Goal: Task Accomplishment & Management: Manage account settings

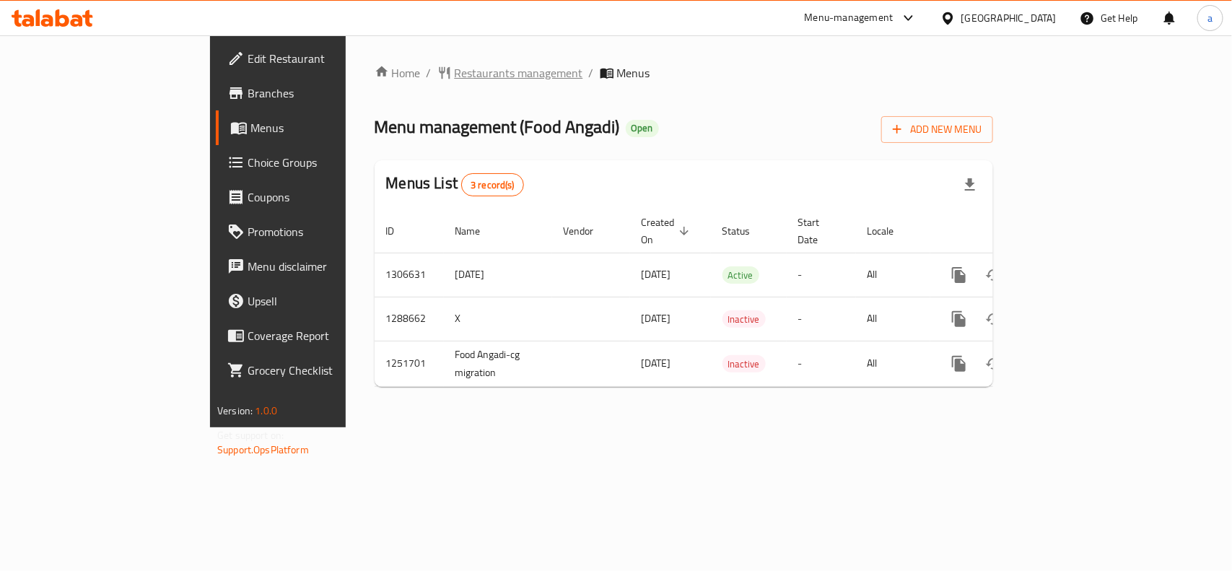
click at [455, 70] on span "Restaurants management" at bounding box center [519, 72] width 129 height 17
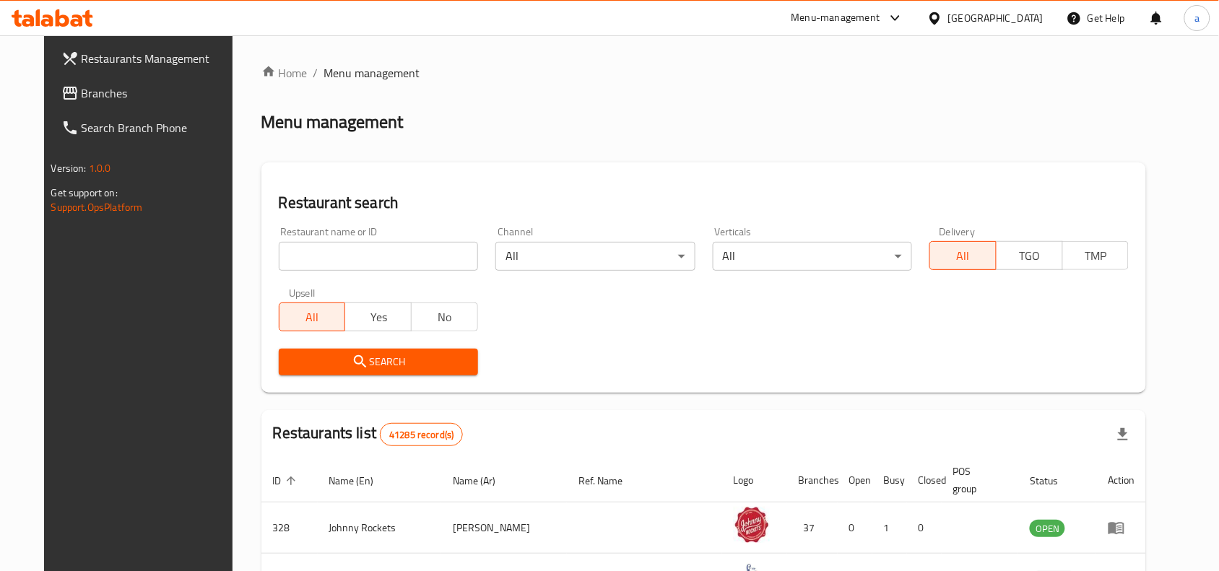
click at [120, 88] on span "Branches" at bounding box center [159, 92] width 154 height 17
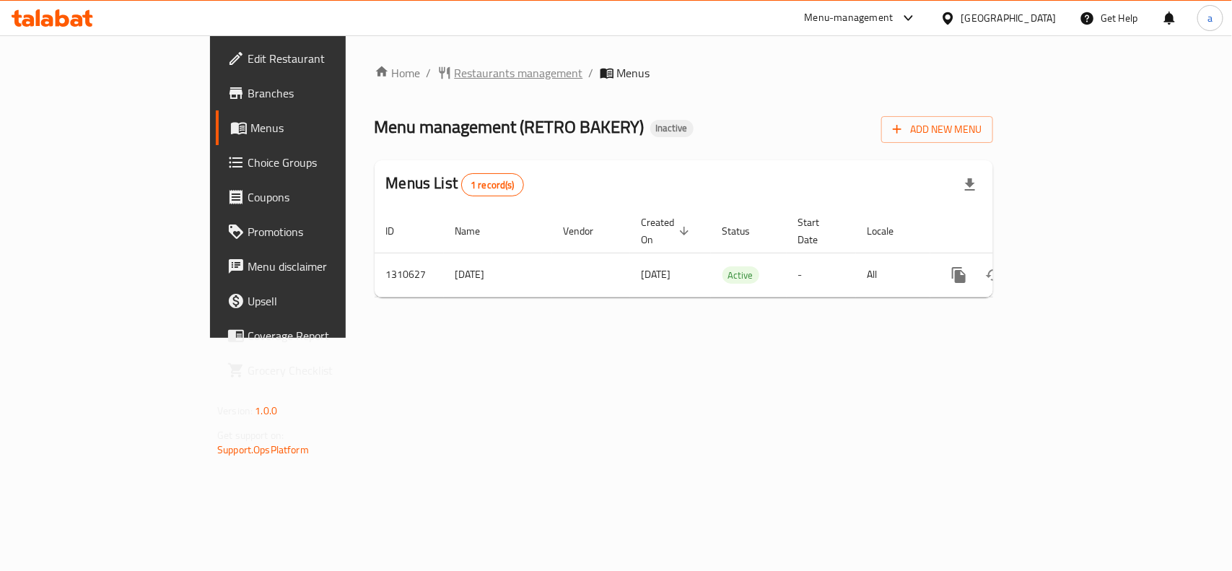
click at [455, 71] on span "Restaurants management" at bounding box center [519, 72] width 129 height 17
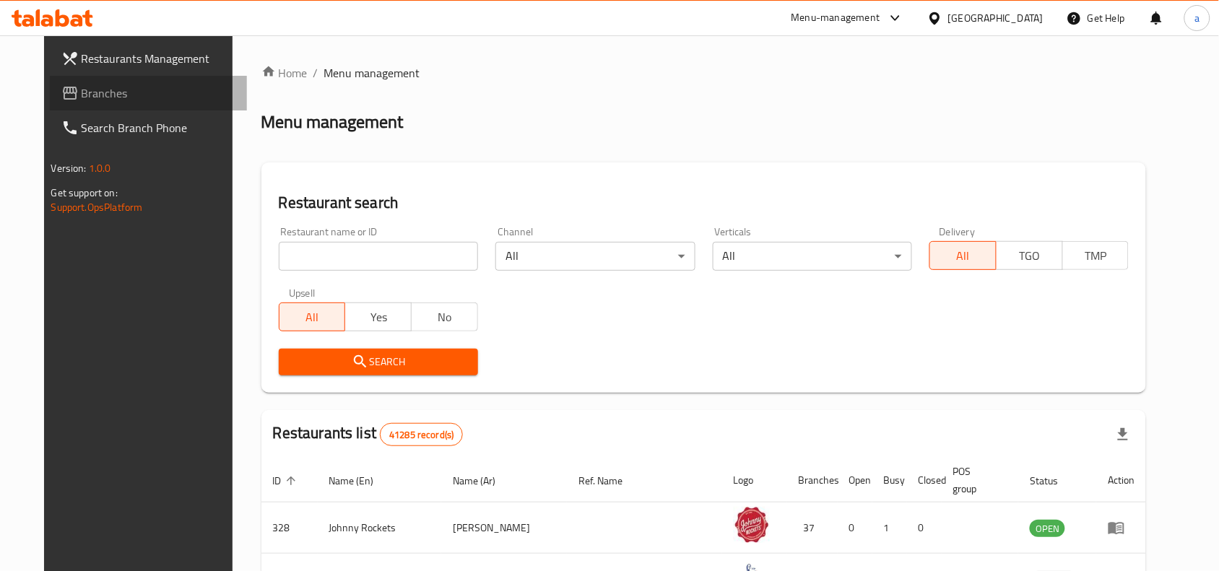
click at [131, 94] on span "Branches" at bounding box center [159, 92] width 154 height 17
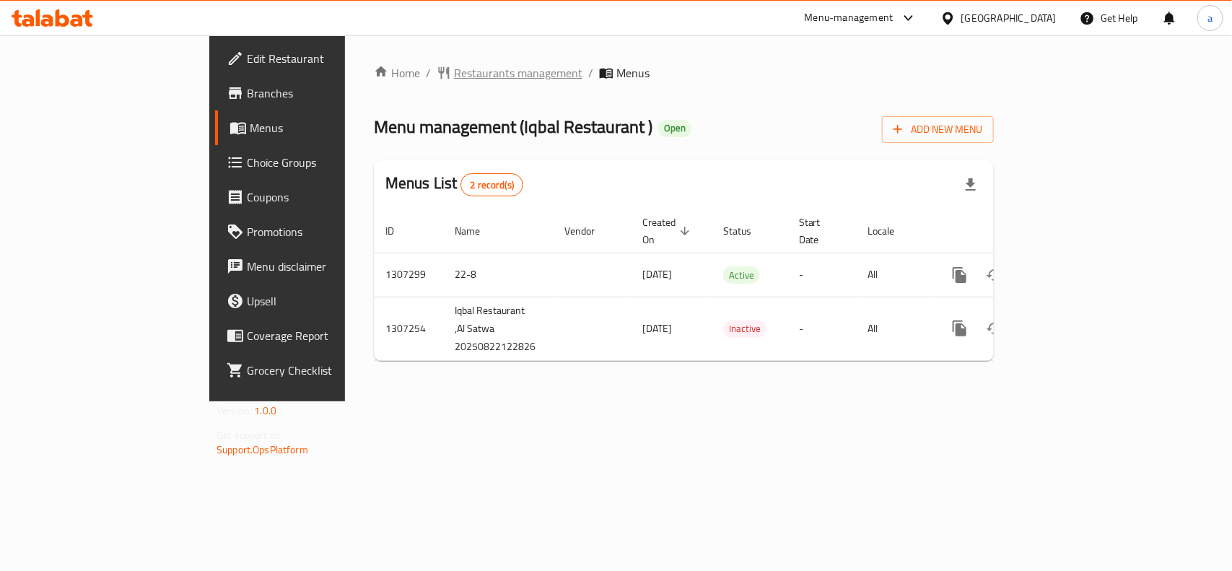
click at [454, 77] on span "Restaurants management" at bounding box center [518, 72] width 129 height 17
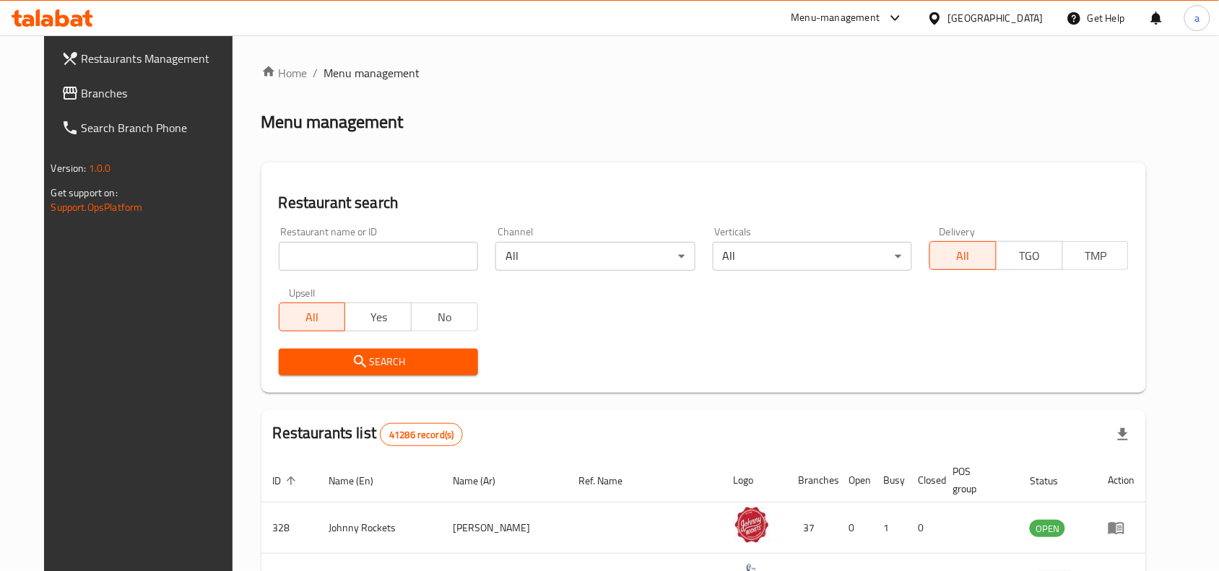
click at [82, 101] on span "Branches" at bounding box center [159, 92] width 154 height 17
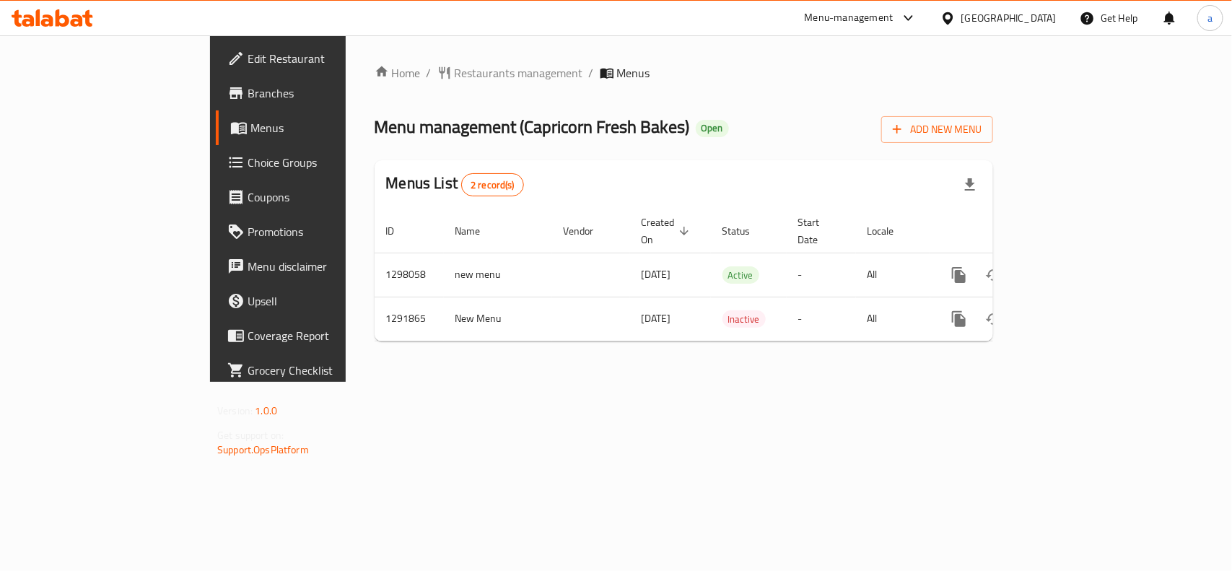
click at [634, 126] on div "Menu management ( Capricorn Fresh Bakes ) Open Add New Menu" at bounding box center [684, 126] width 619 height 32
click at [455, 77] on span "Restaurants management" at bounding box center [519, 72] width 129 height 17
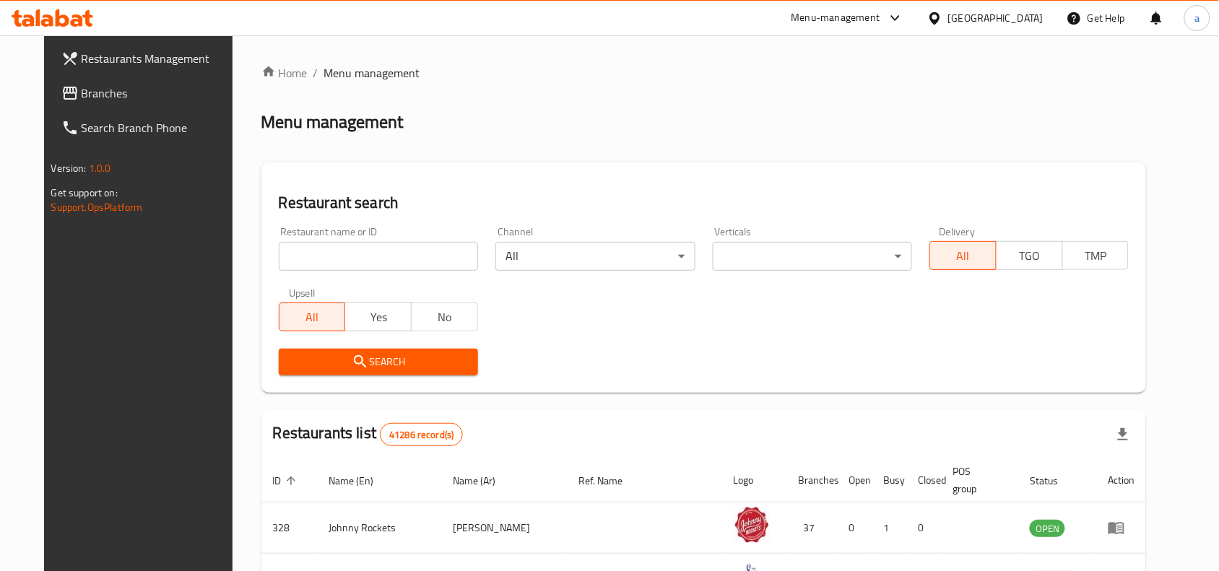
click at [334, 261] on input "search" at bounding box center [378, 256] width 199 height 29
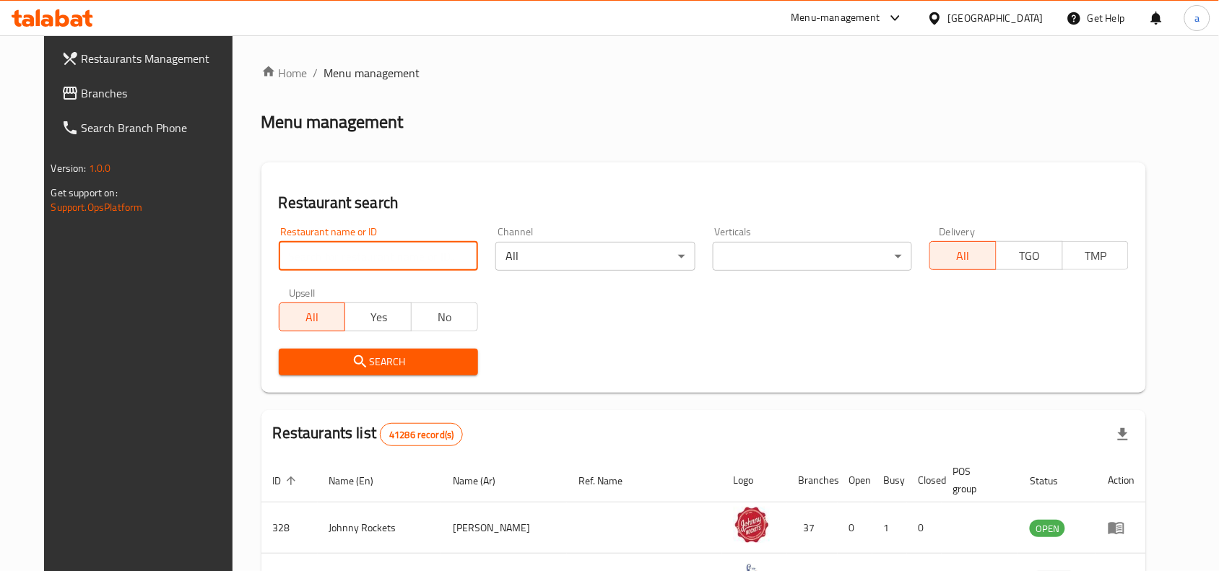
paste input "698362"
type input "698362"
click button "Search" at bounding box center [378, 362] width 199 height 27
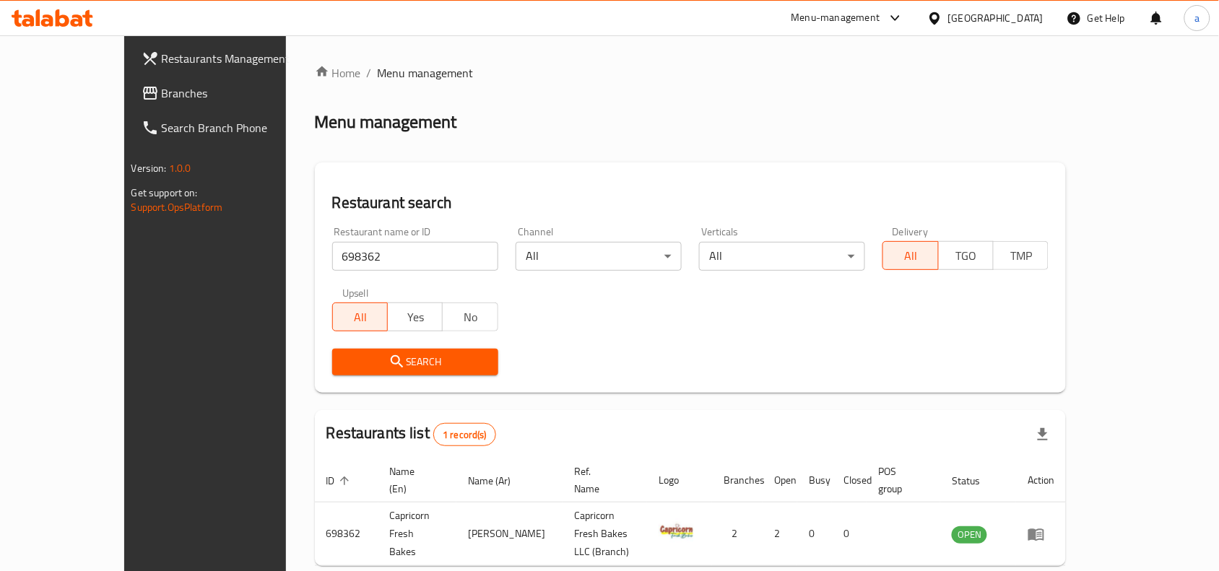
click at [162, 92] on span "Branches" at bounding box center [239, 92] width 154 height 17
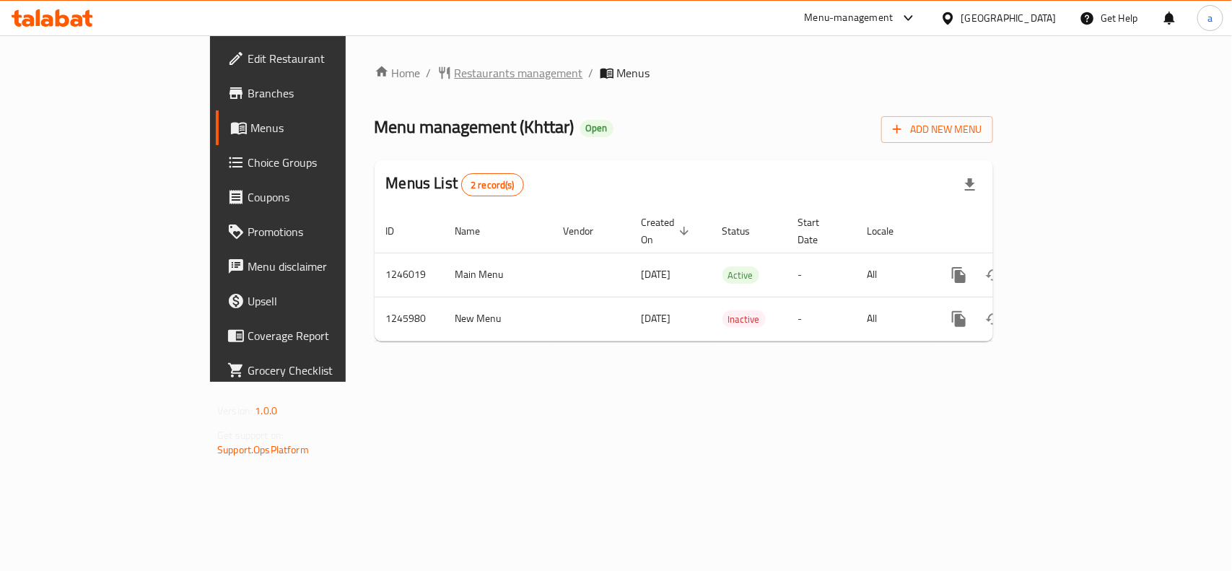
click at [455, 74] on span "Restaurants management" at bounding box center [519, 72] width 129 height 17
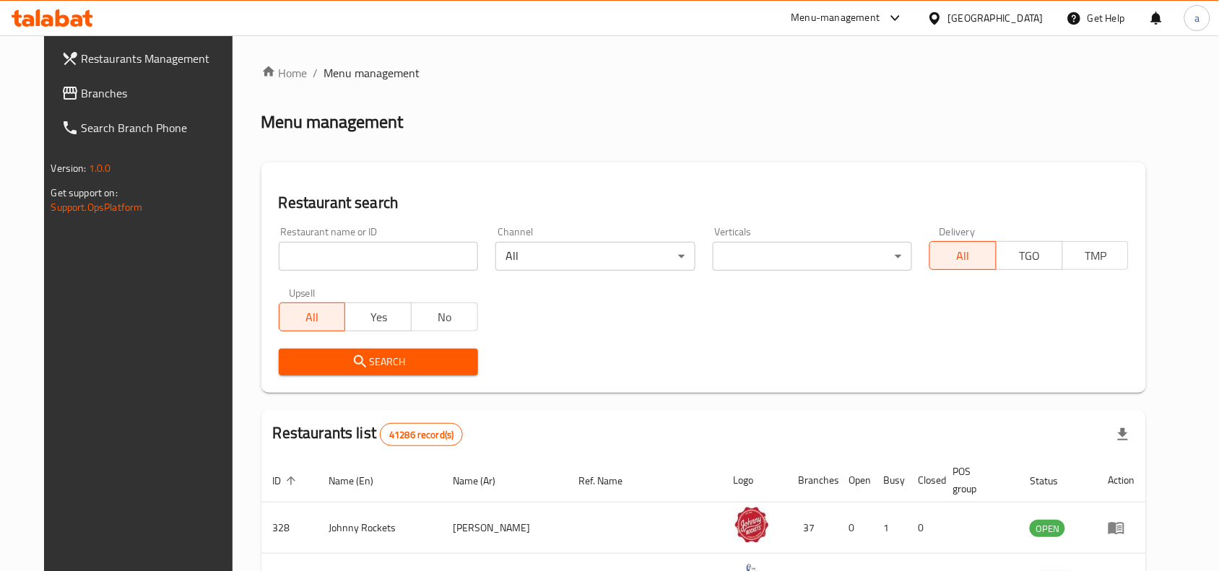
click at [82, 87] on span "Branches" at bounding box center [159, 92] width 154 height 17
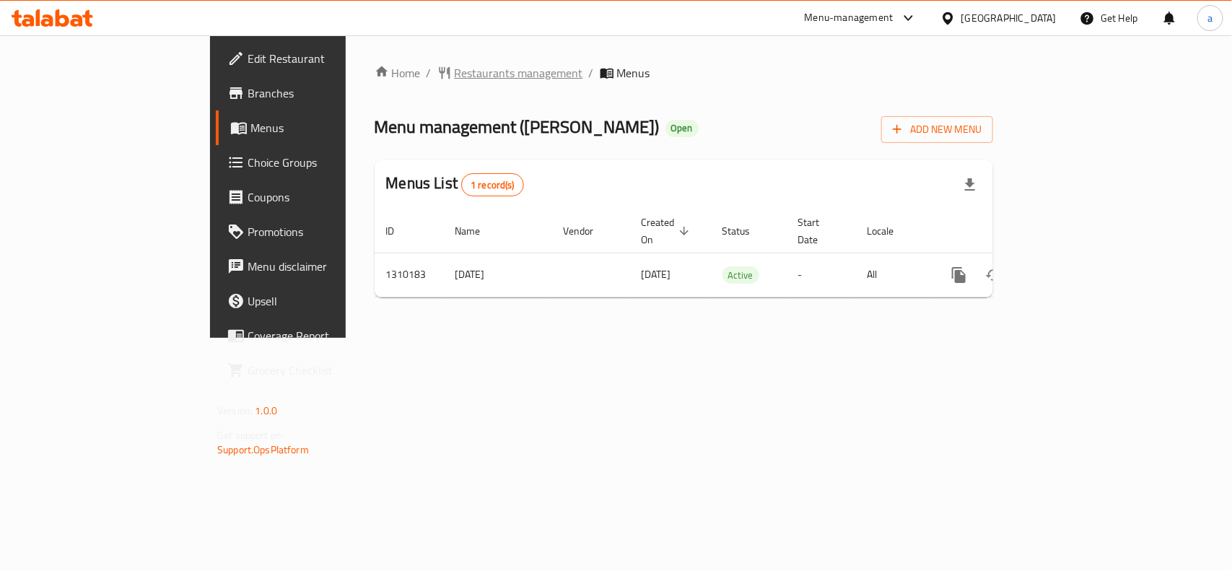
click at [455, 64] on span "Restaurants management" at bounding box center [519, 72] width 129 height 17
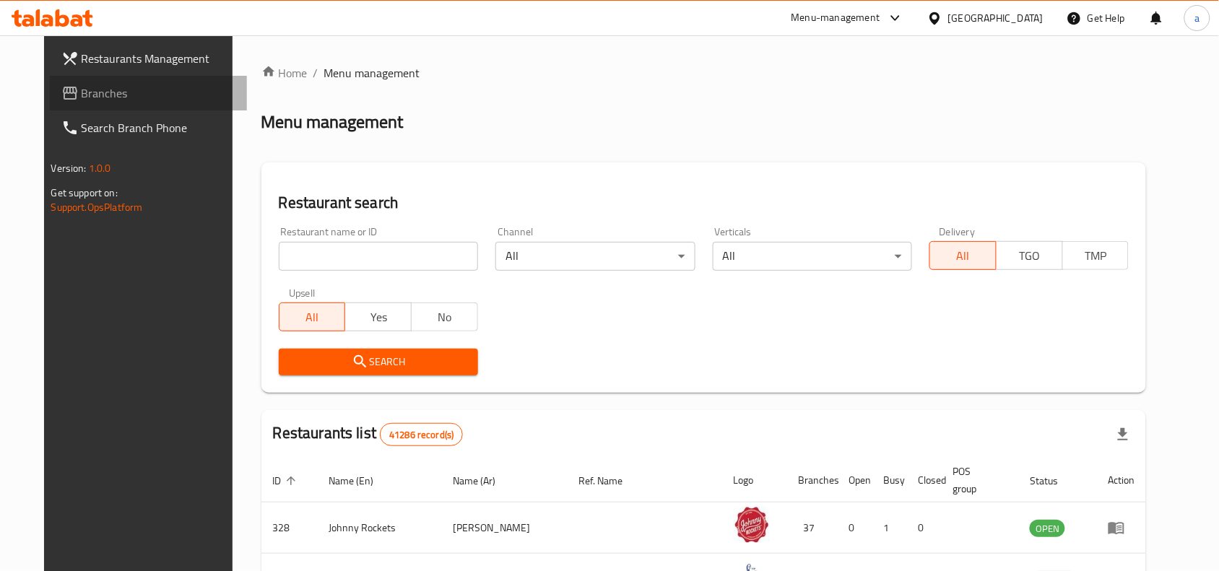
click at [90, 95] on span "Branches" at bounding box center [159, 92] width 154 height 17
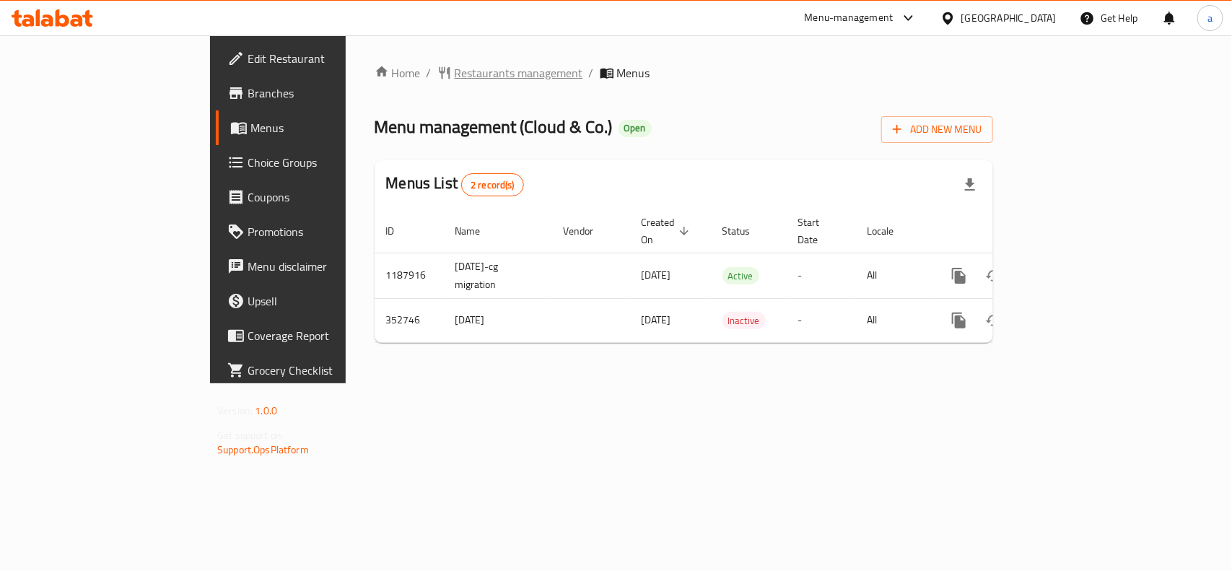
click at [455, 74] on span "Restaurants management" at bounding box center [519, 72] width 129 height 17
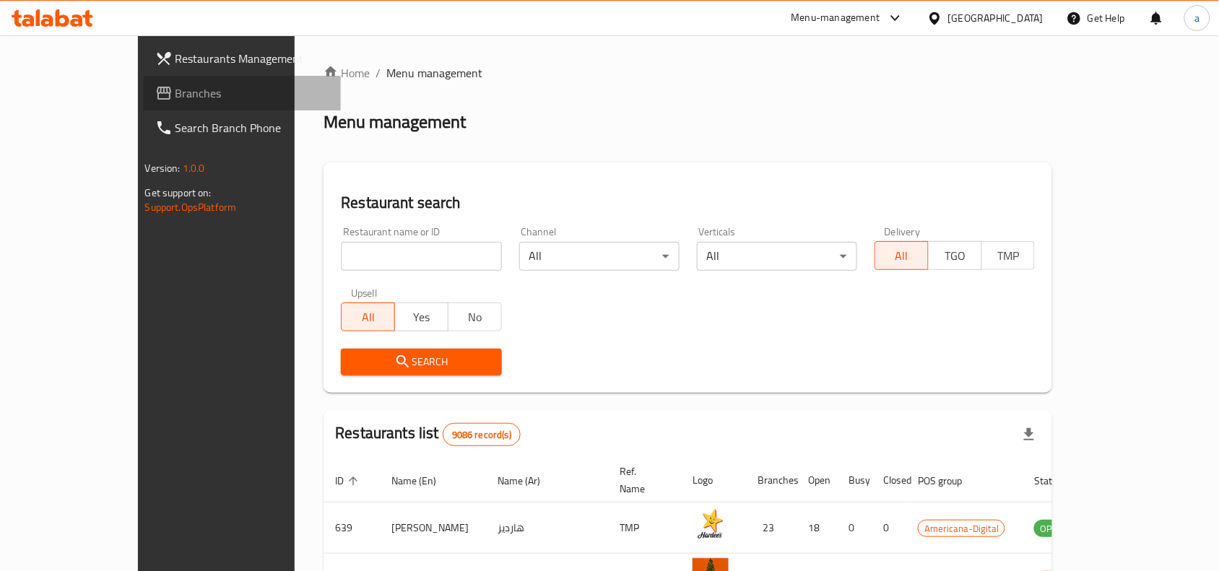
click at [144, 102] on link "Branches" at bounding box center [243, 93] width 198 height 35
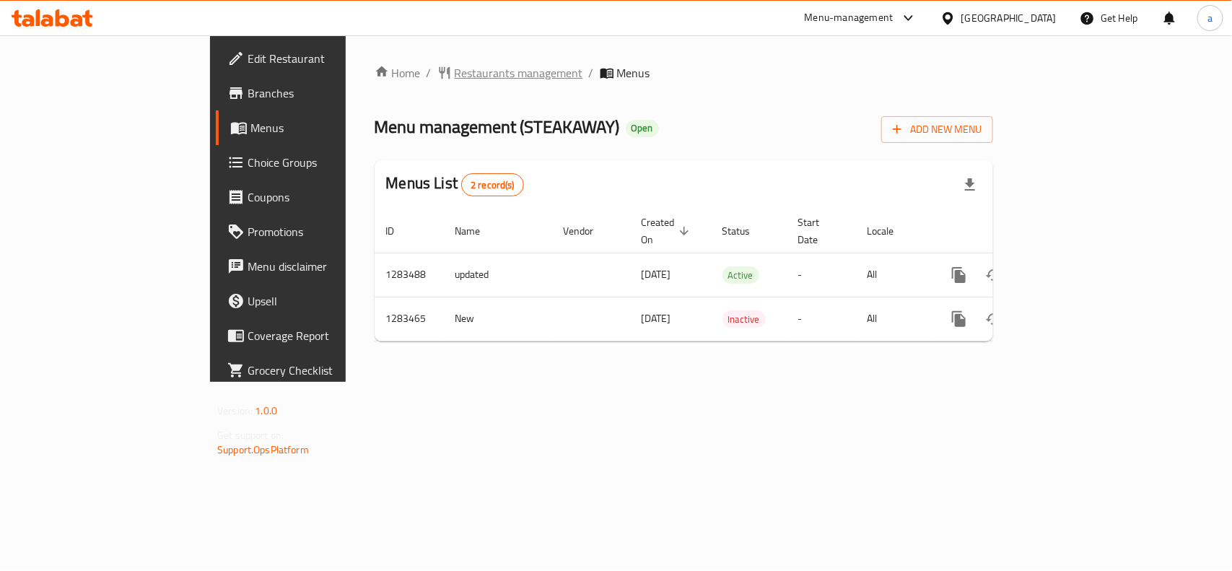
click at [455, 71] on span "Restaurants management" at bounding box center [519, 72] width 129 height 17
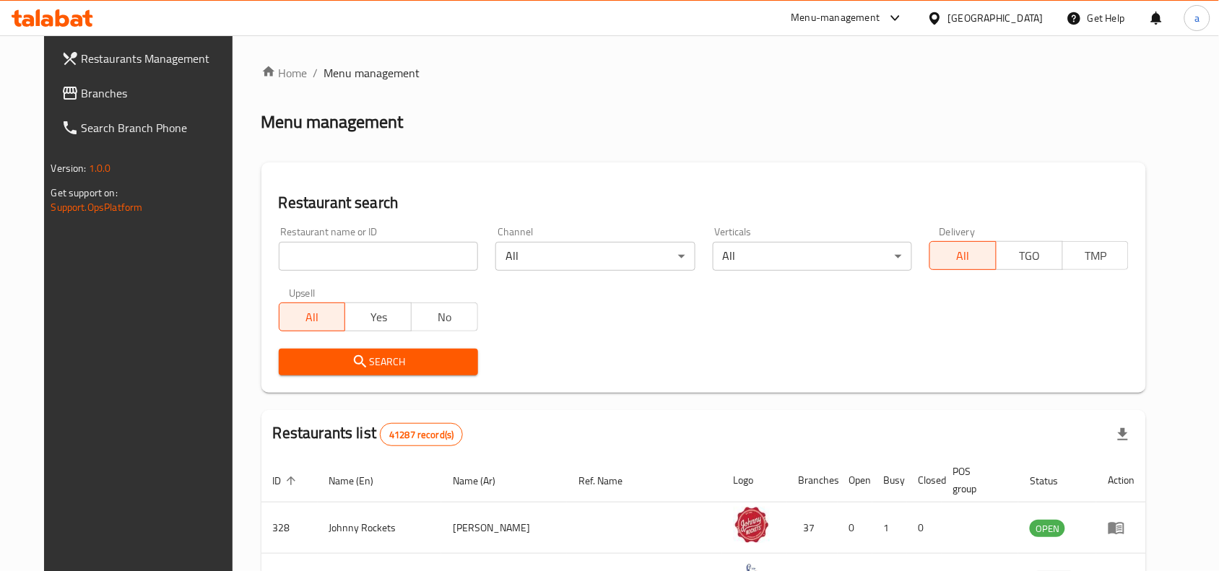
click at [82, 92] on span "Branches" at bounding box center [159, 92] width 154 height 17
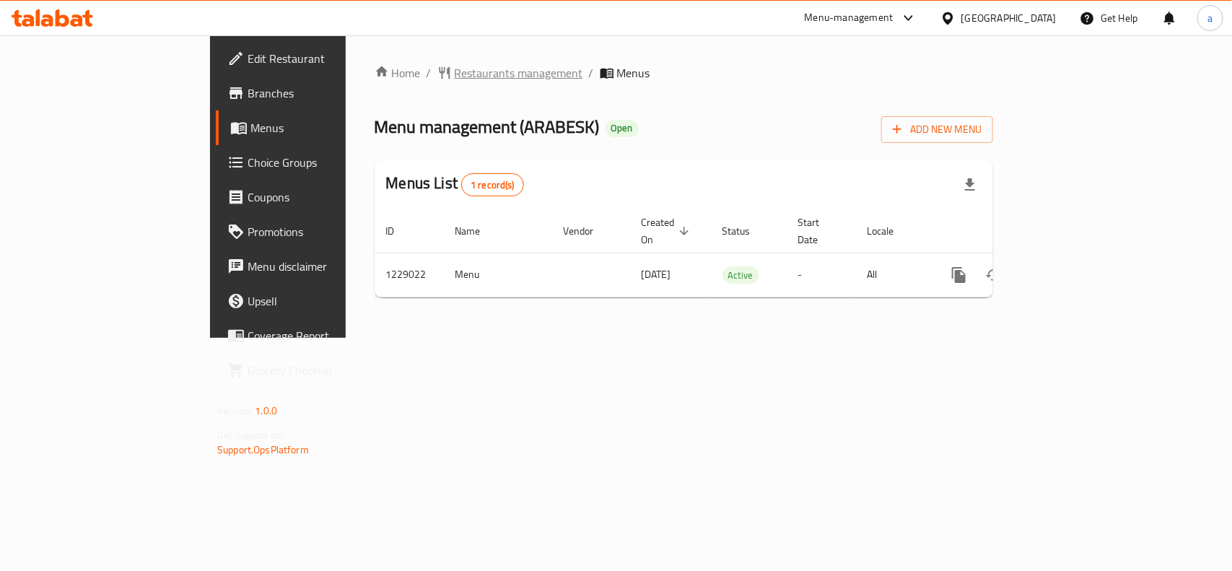
click at [455, 70] on span "Restaurants management" at bounding box center [519, 72] width 129 height 17
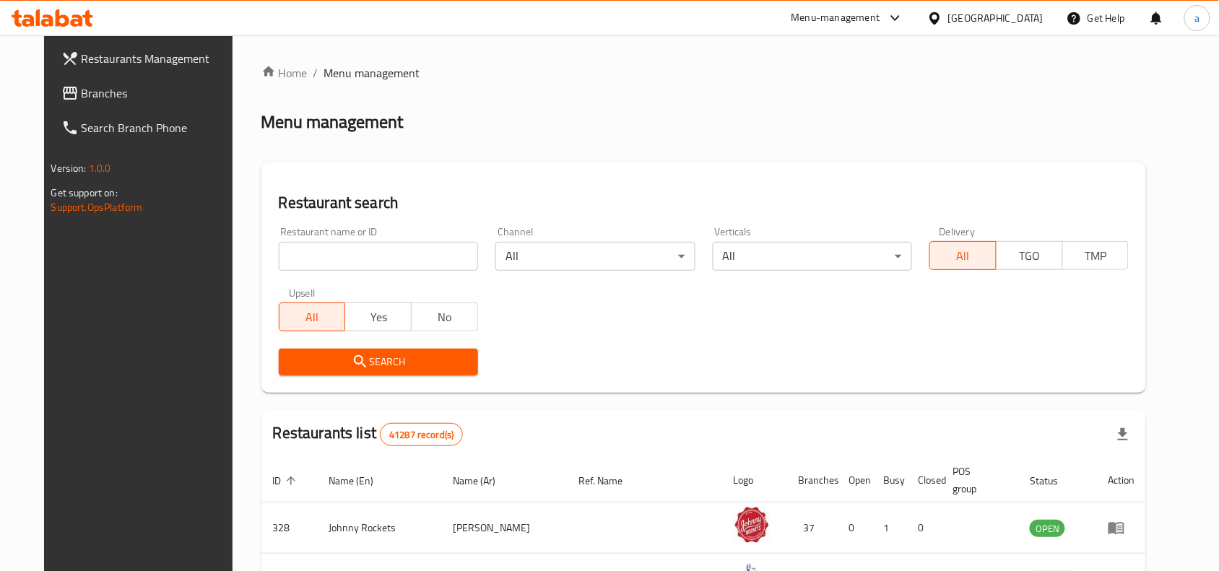
click at [119, 95] on span "Branches" at bounding box center [159, 92] width 154 height 17
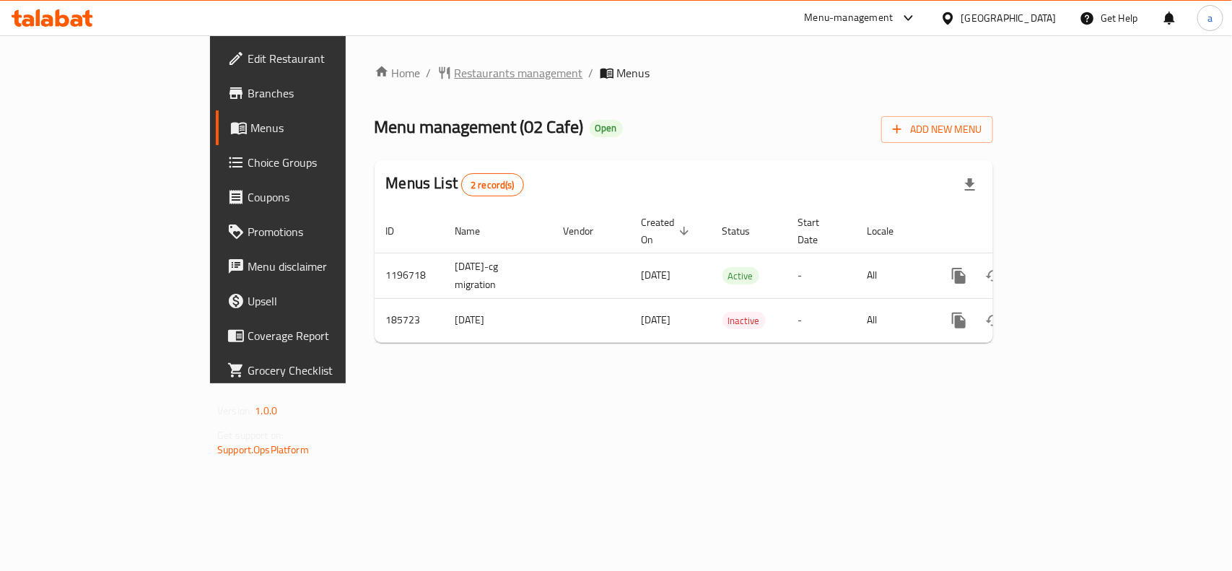
click at [455, 77] on span "Restaurants management" at bounding box center [519, 72] width 129 height 17
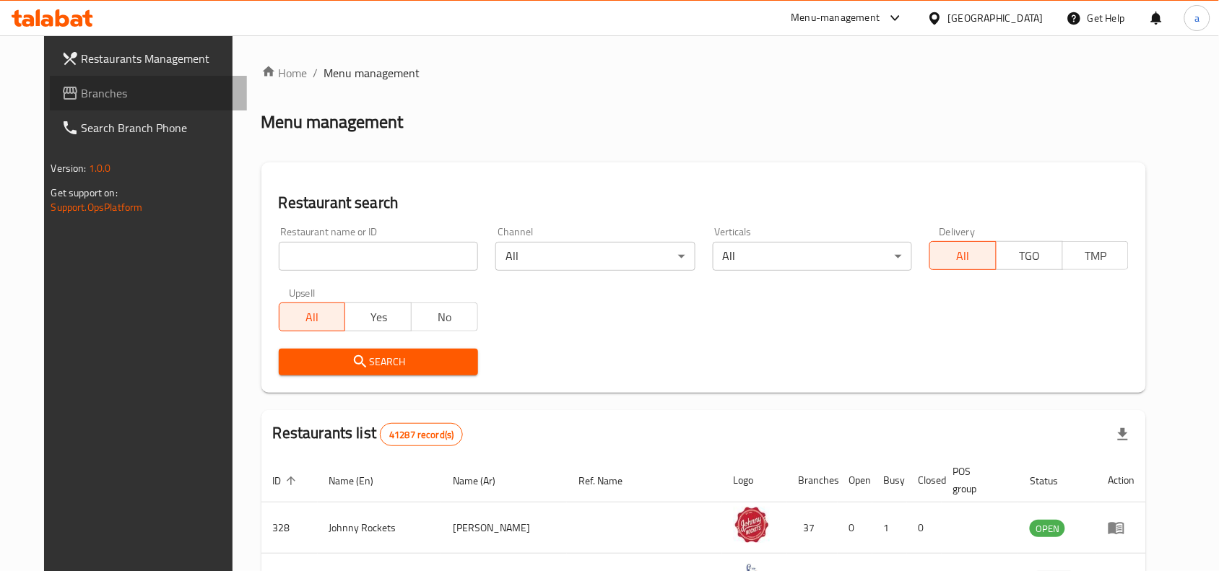
click at [87, 97] on span "Branches" at bounding box center [159, 92] width 154 height 17
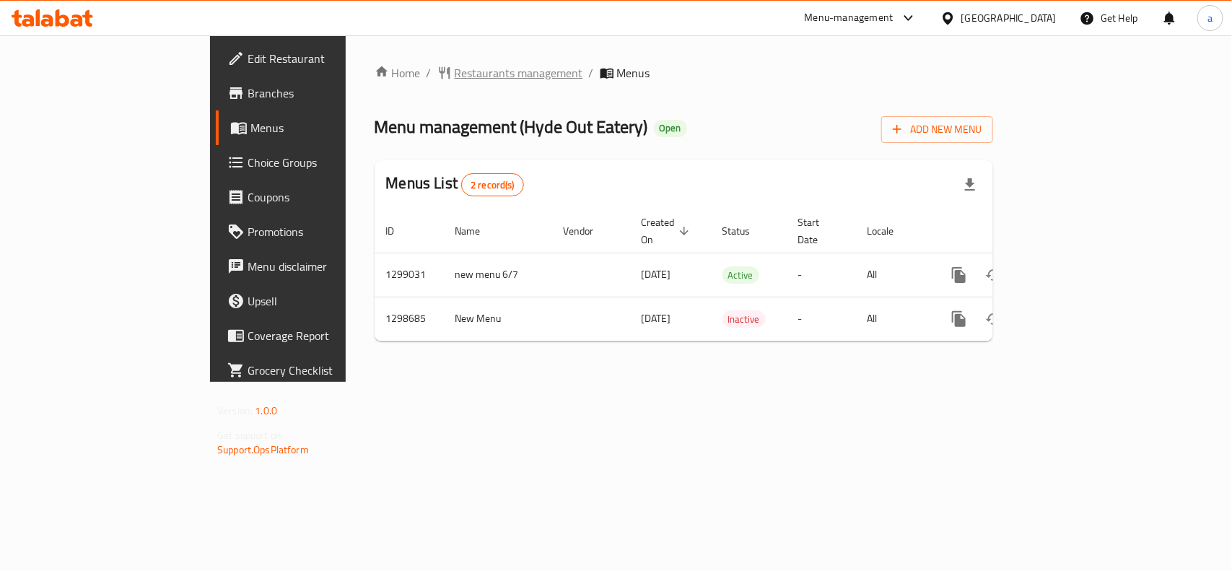
click at [455, 78] on span "Restaurants management" at bounding box center [519, 72] width 129 height 17
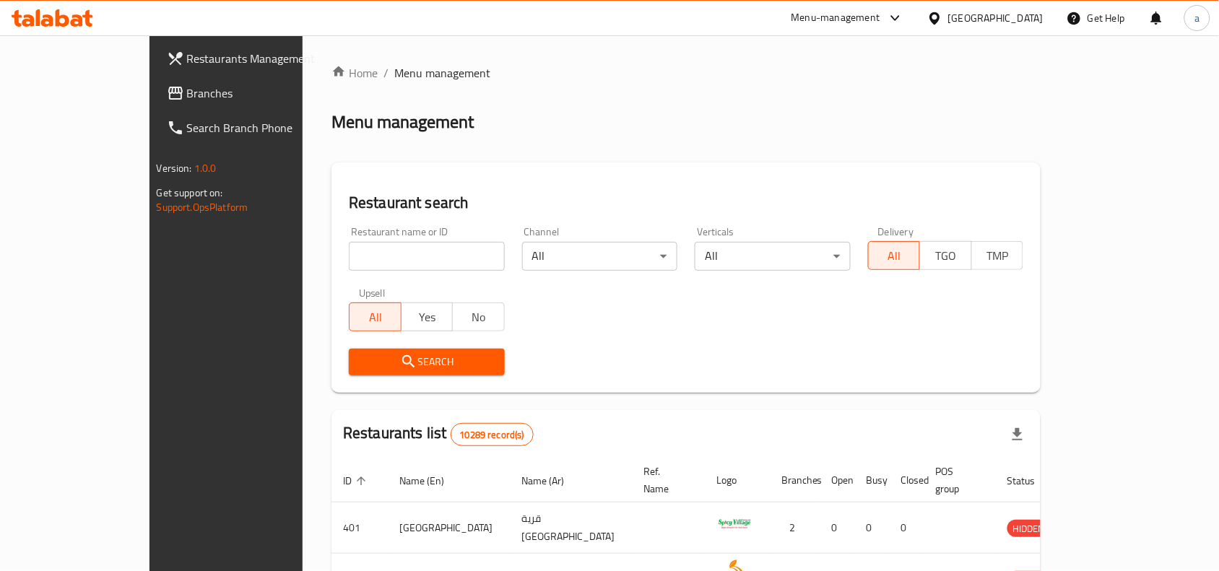
click at [187, 91] on span "Branches" at bounding box center [264, 92] width 154 height 17
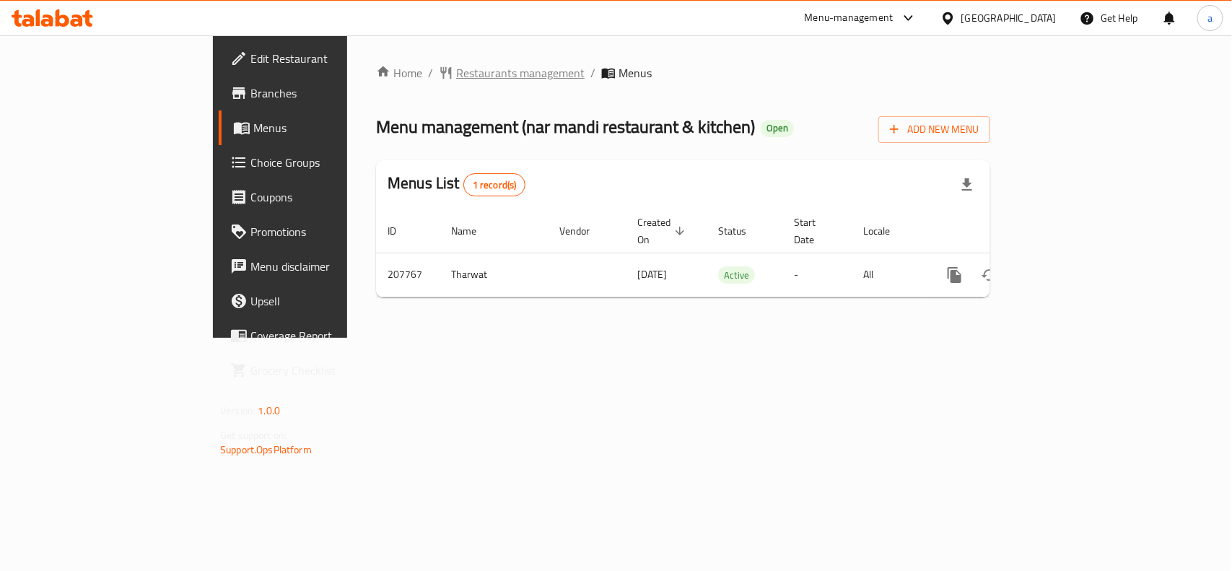
click at [456, 67] on span "Restaurants management" at bounding box center [520, 72] width 129 height 17
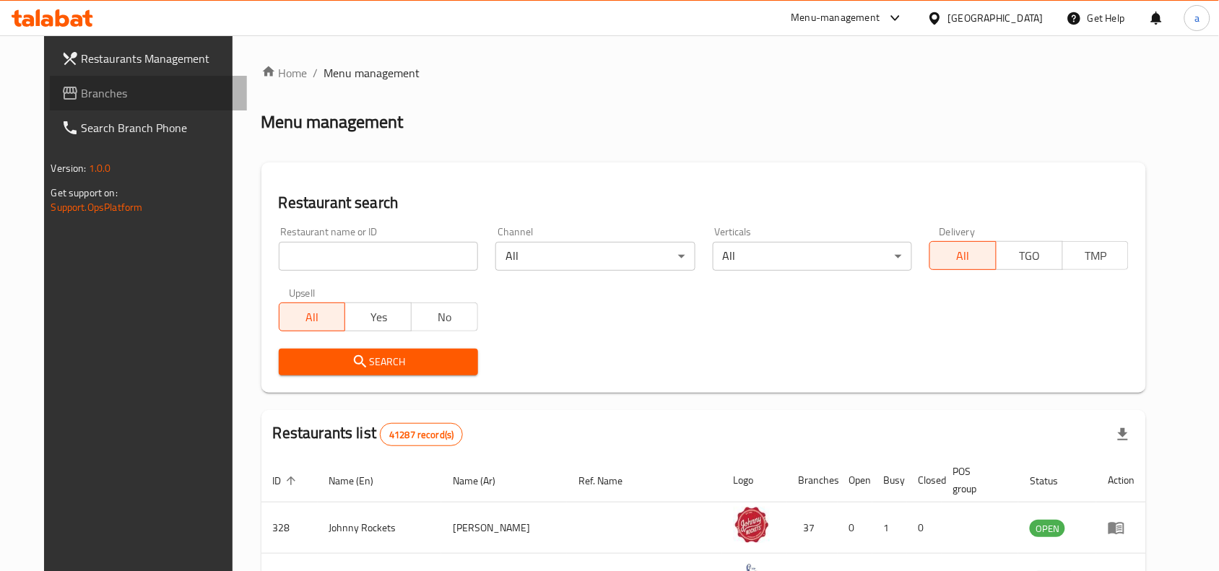
click at [108, 87] on span "Branches" at bounding box center [159, 92] width 154 height 17
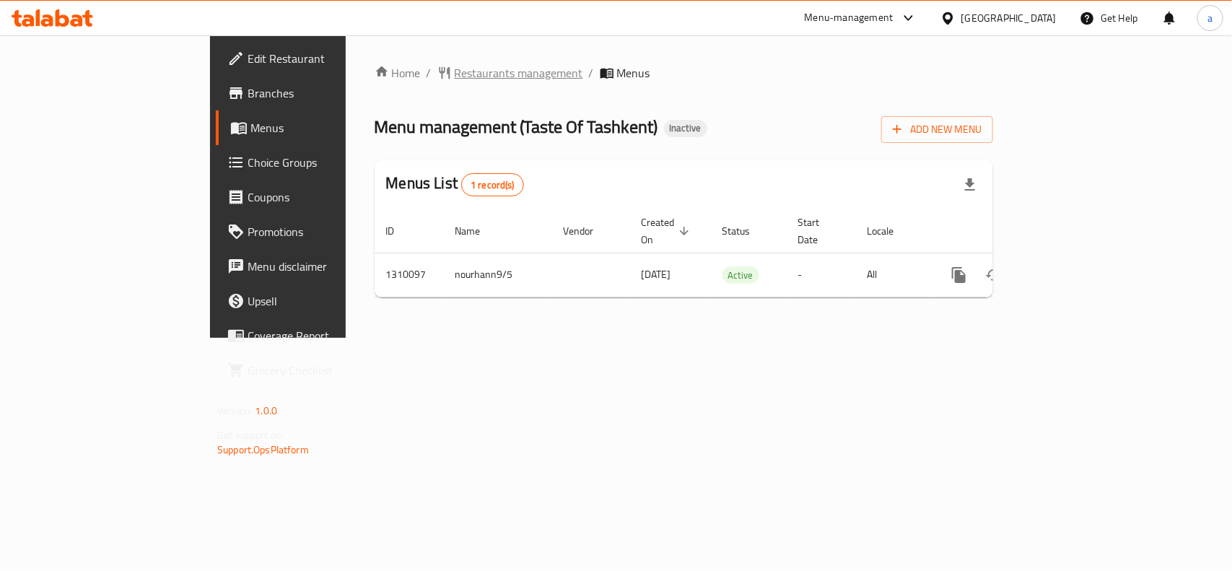
click at [455, 66] on span "Restaurants management" at bounding box center [519, 72] width 129 height 17
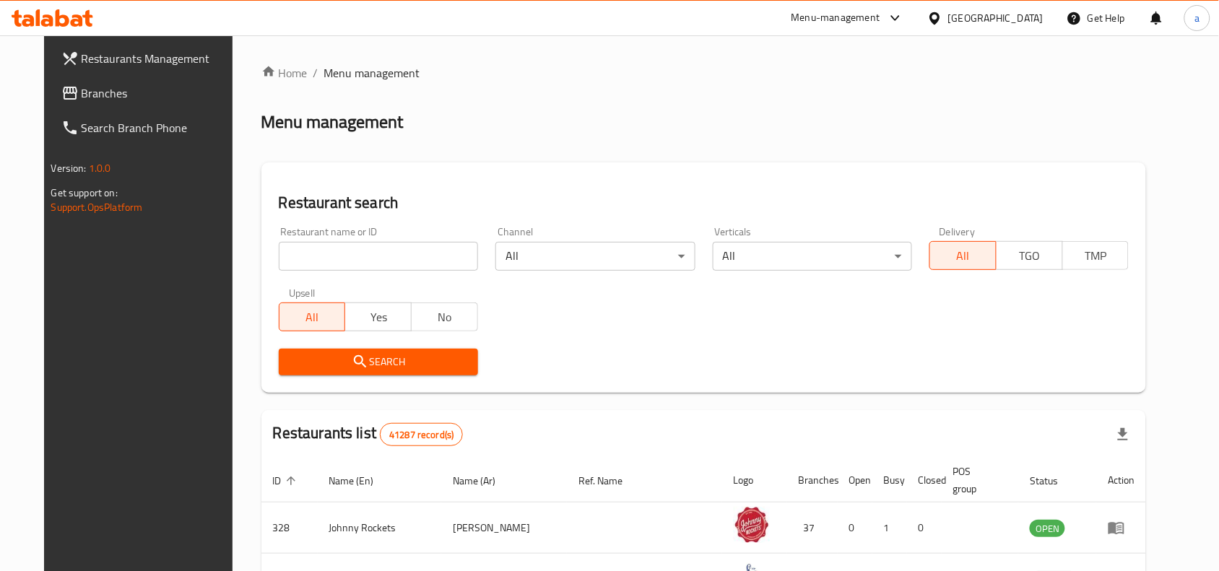
click at [82, 89] on span "Branches" at bounding box center [159, 92] width 154 height 17
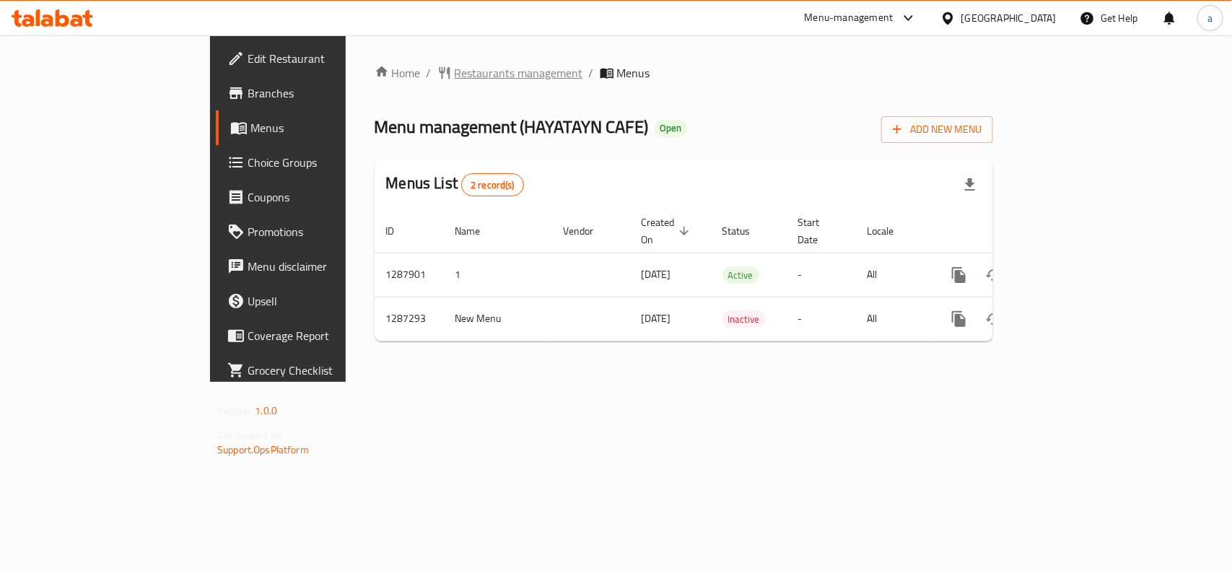
click at [455, 77] on span "Restaurants management" at bounding box center [519, 72] width 129 height 17
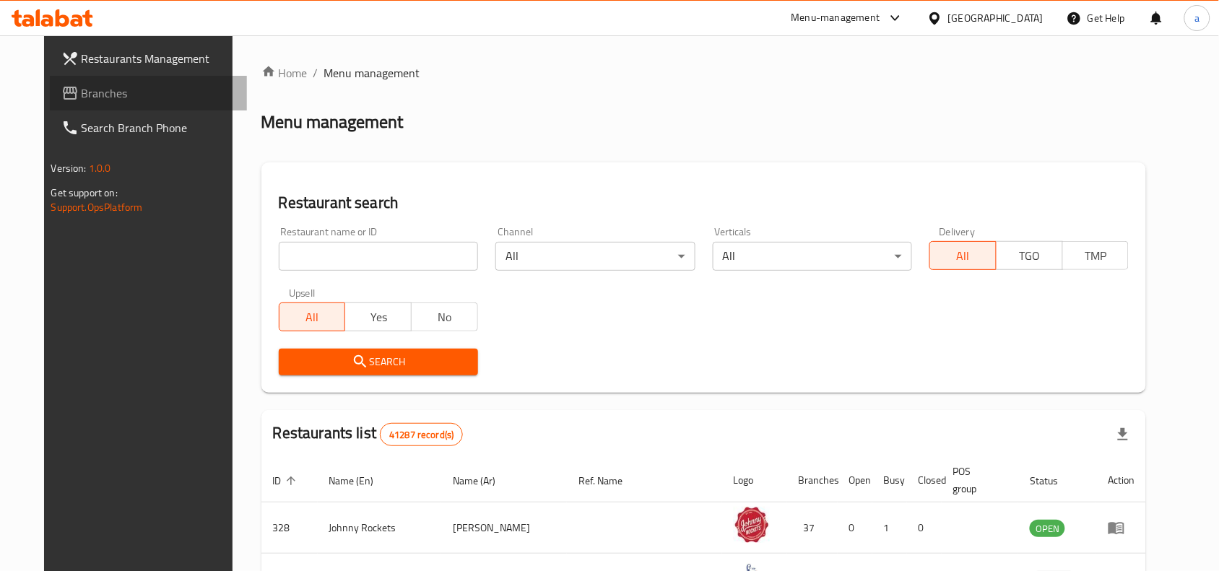
click at [82, 91] on span "Branches" at bounding box center [159, 92] width 154 height 17
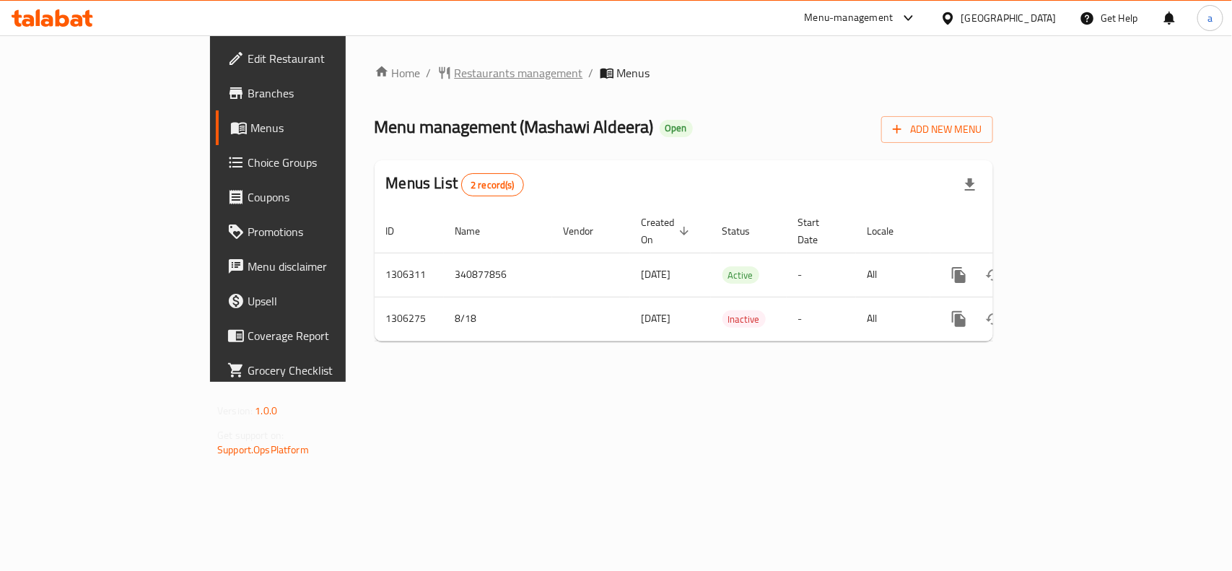
click at [455, 76] on span "Restaurants management" at bounding box center [519, 72] width 129 height 17
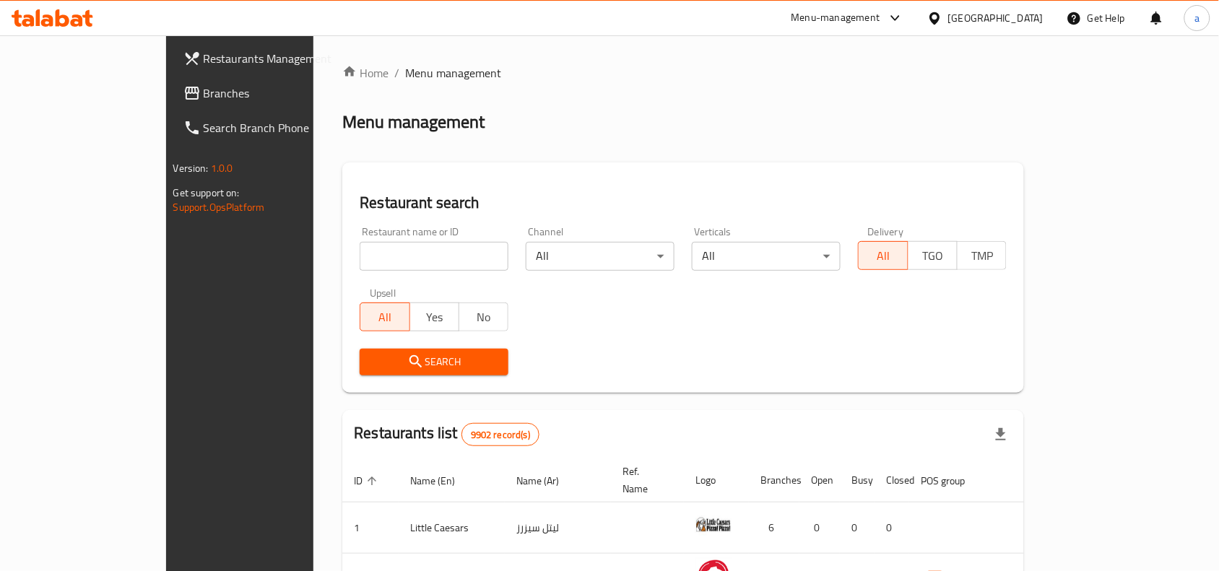
click at [204, 95] on span "Branches" at bounding box center [281, 92] width 154 height 17
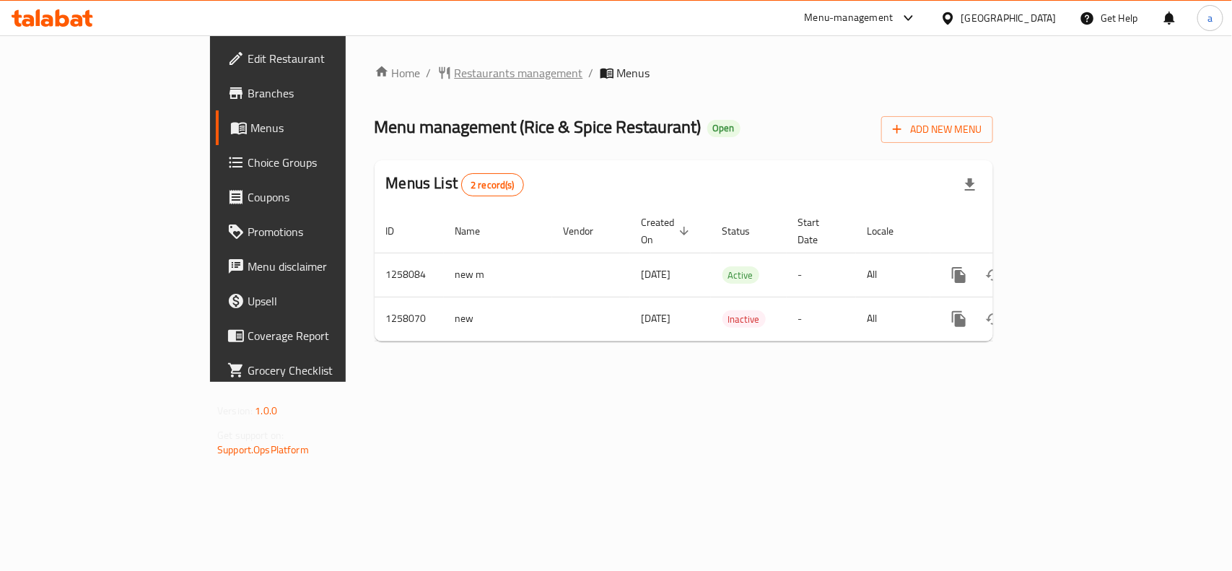
click at [455, 72] on span "Restaurants management" at bounding box center [519, 72] width 129 height 17
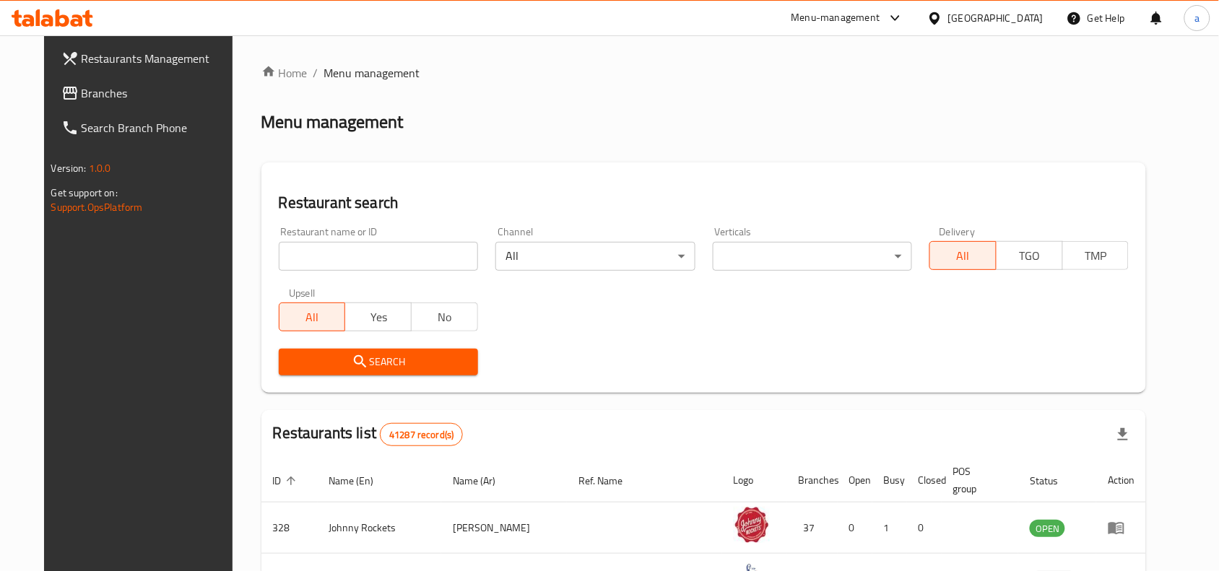
click at [100, 90] on span "Branches" at bounding box center [159, 92] width 154 height 17
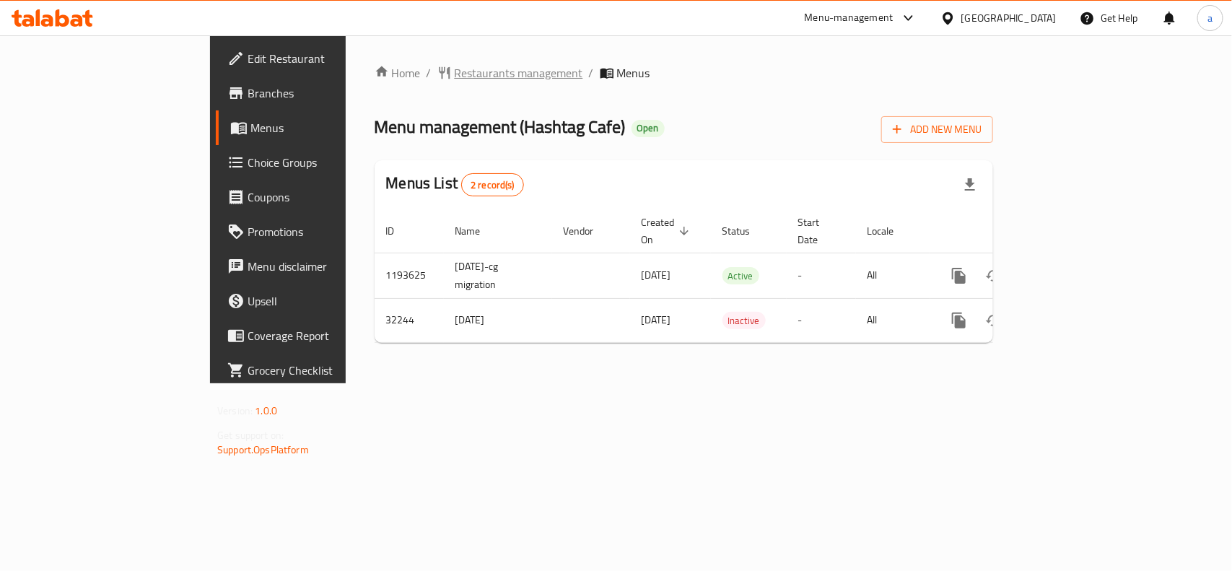
click at [455, 71] on span "Restaurants management" at bounding box center [519, 72] width 129 height 17
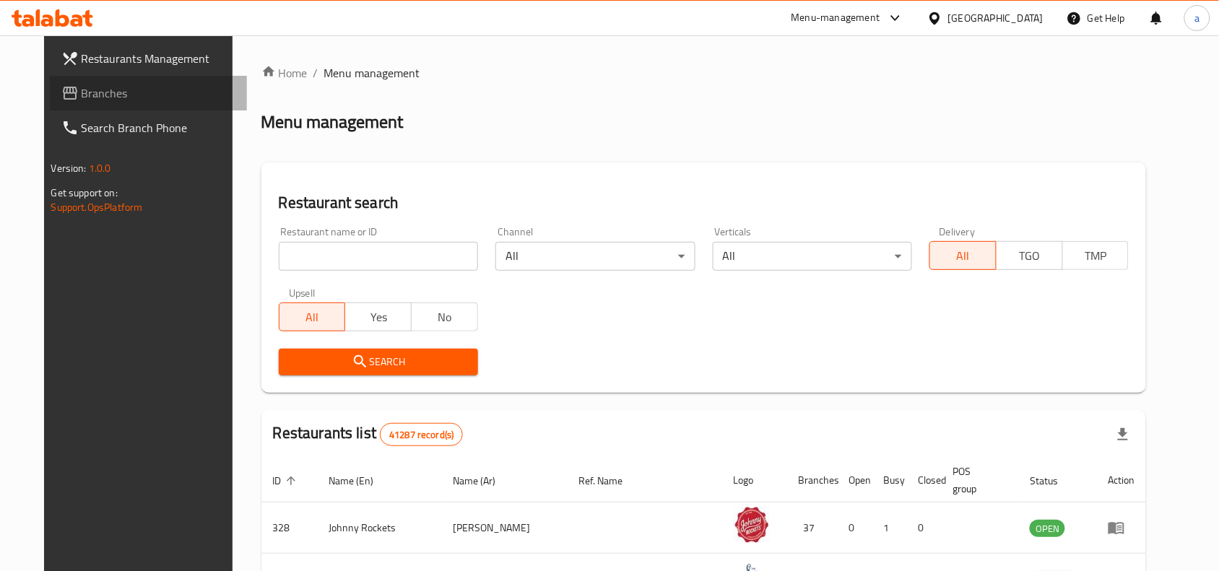
click at [99, 90] on span "Branches" at bounding box center [159, 92] width 154 height 17
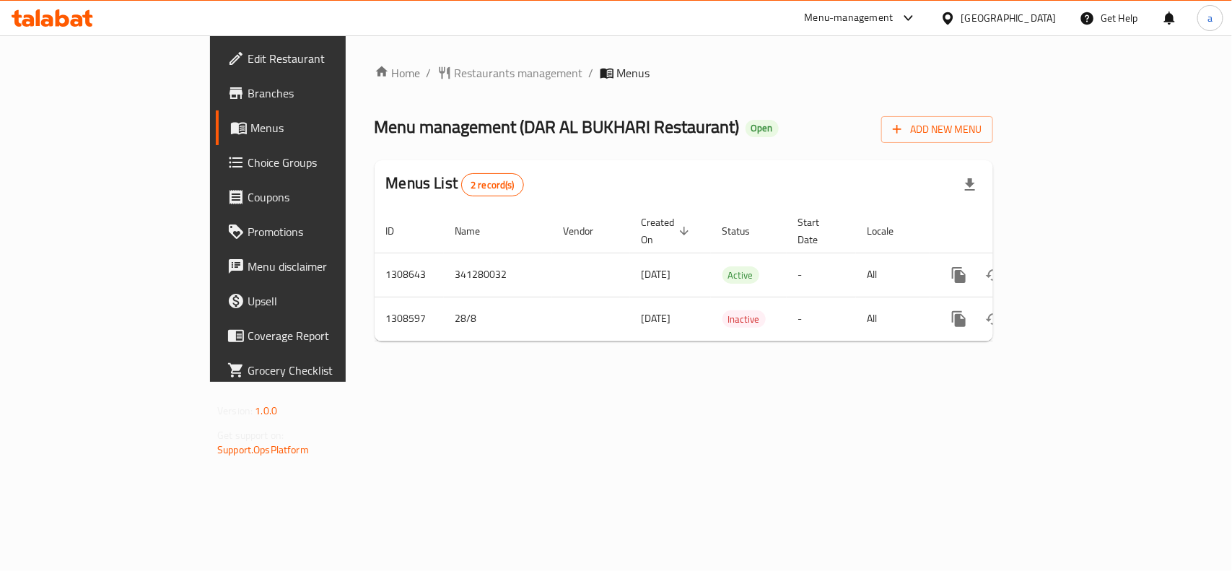
click at [381, 84] on div "Home / Restaurants management / Menus Menu management ( DAR AL BUKHARI Restaura…" at bounding box center [684, 208] width 619 height 289
click at [455, 66] on span "Restaurants management" at bounding box center [519, 72] width 129 height 17
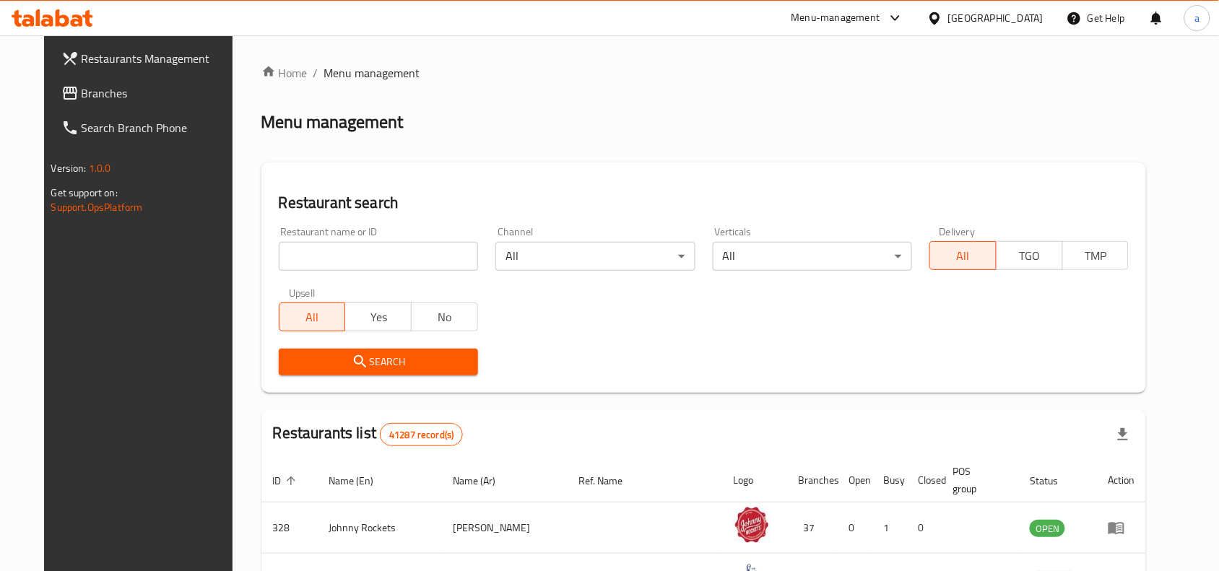
click at [82, 90] on span "Branches" at bounding box center [159, 92] width 154 height 17
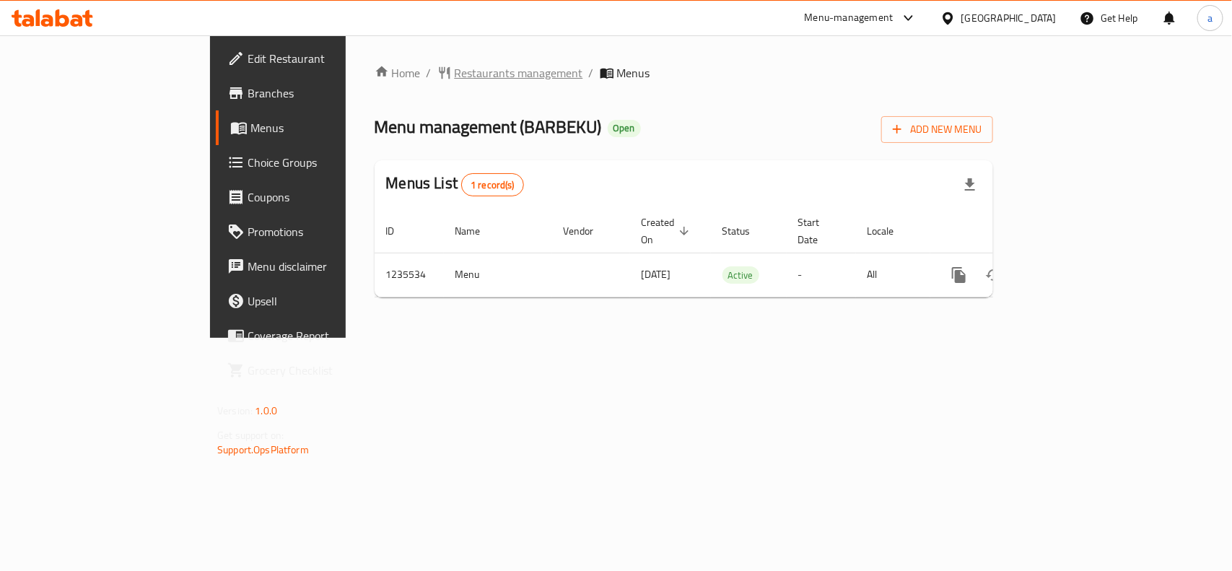
click at [455, 77] on span "Restaurants management" at bounding box center [519, 72] width 129 height 17
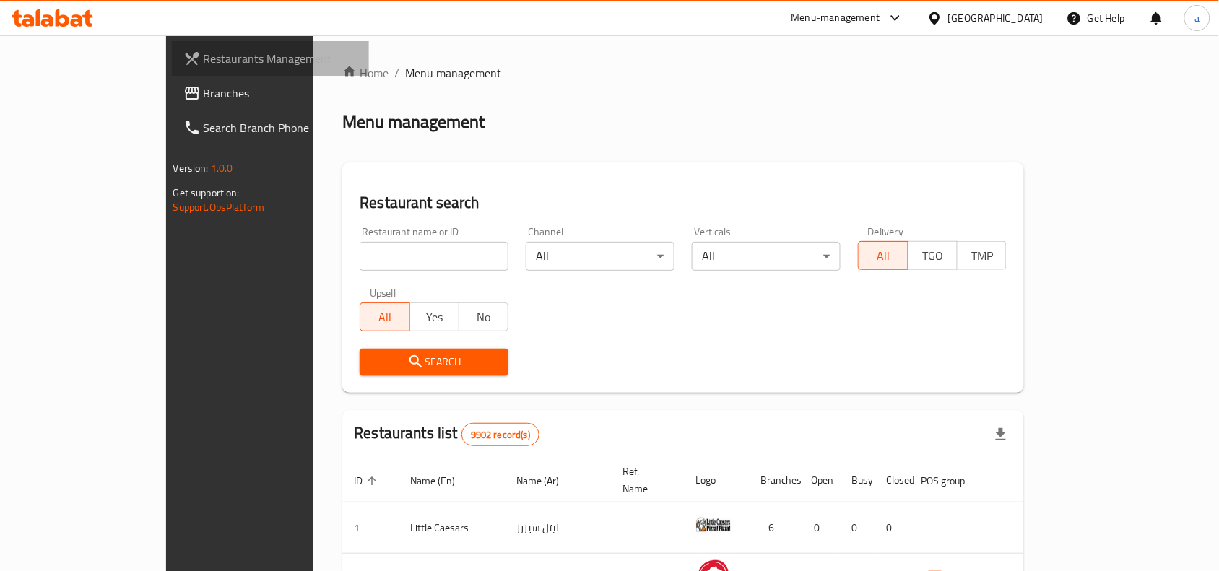
click at [172, 69] on link "Restaurants Management" at bounding box center [271, 58] width 198 height 35
click at [172, 78] on link "Branches" at bounding box center [271, 93] width 198 height 35
click at [204, 97] on span "Branches" at bounding box center [281, 92] width 154 height 17
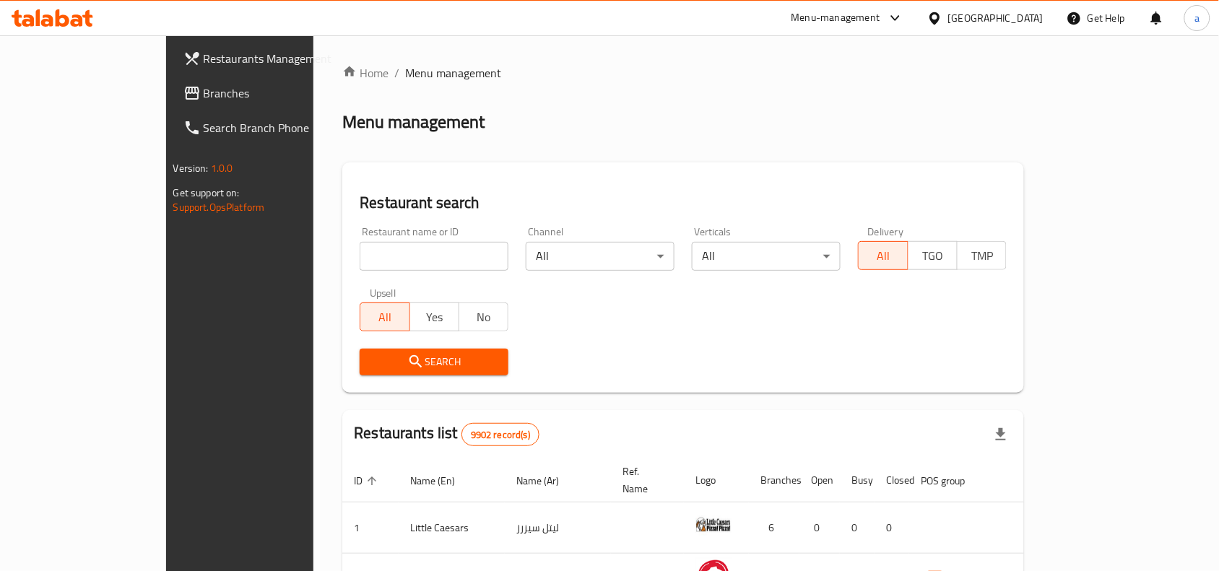
click at [204, 97] on span "Branches" at bounding box center [281, 92] width 154 height 17
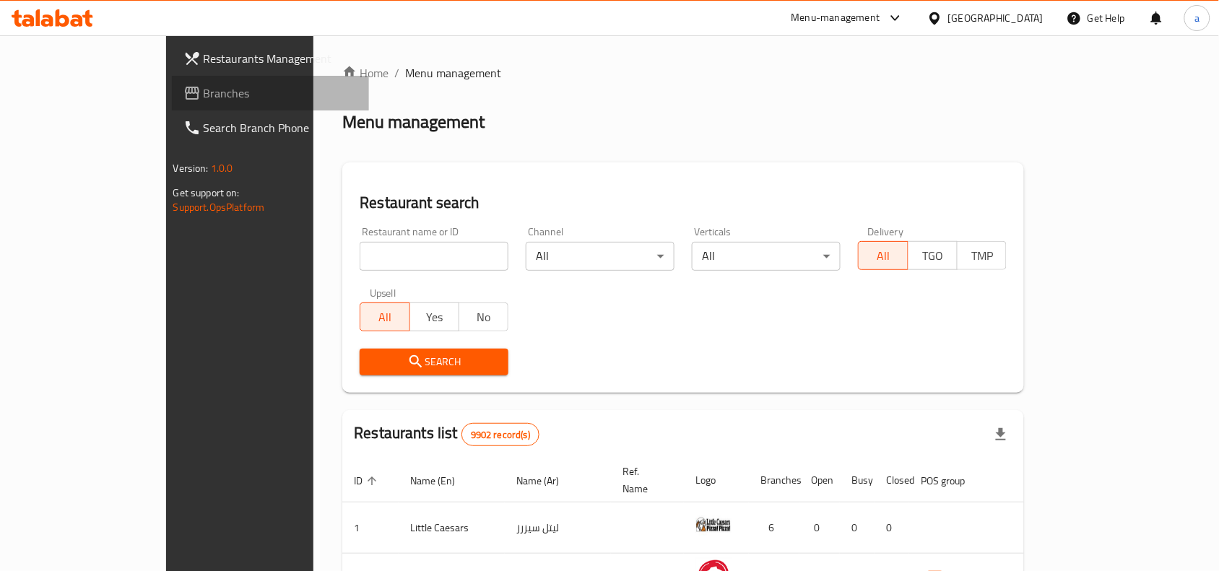
click at [204, 97] on span "Branches" at bounding box center [281, 92] width 154 height 17
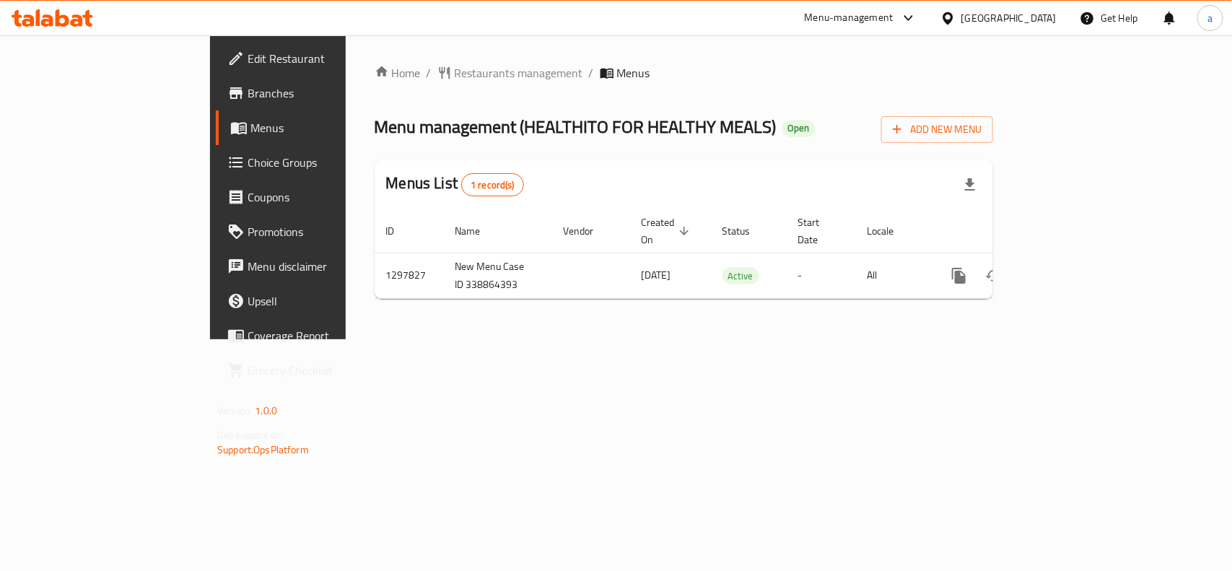
click at [248, 163] on span "Choice Groups" at bounding box center [326, 162] width 157 height 17
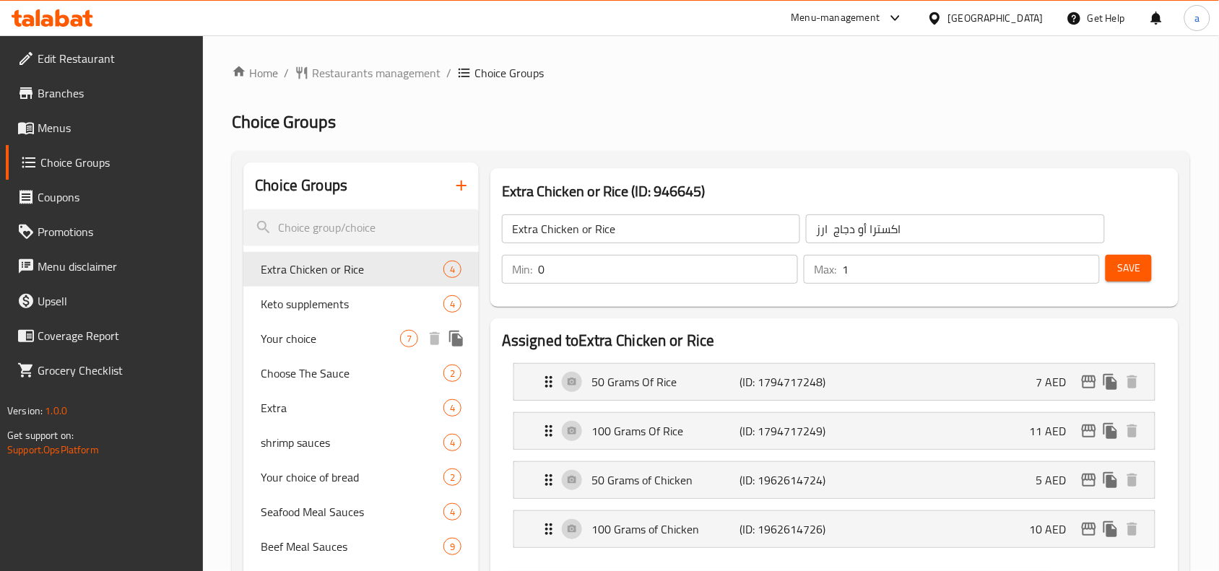
drag, startPoint x: 309, startPoint y: 333, endPoint x: 458, endPoint y: 360, distance: 151.8
click at [309, 333] on span "Your choice" at bounding box center [330, 338] width 139 height 17
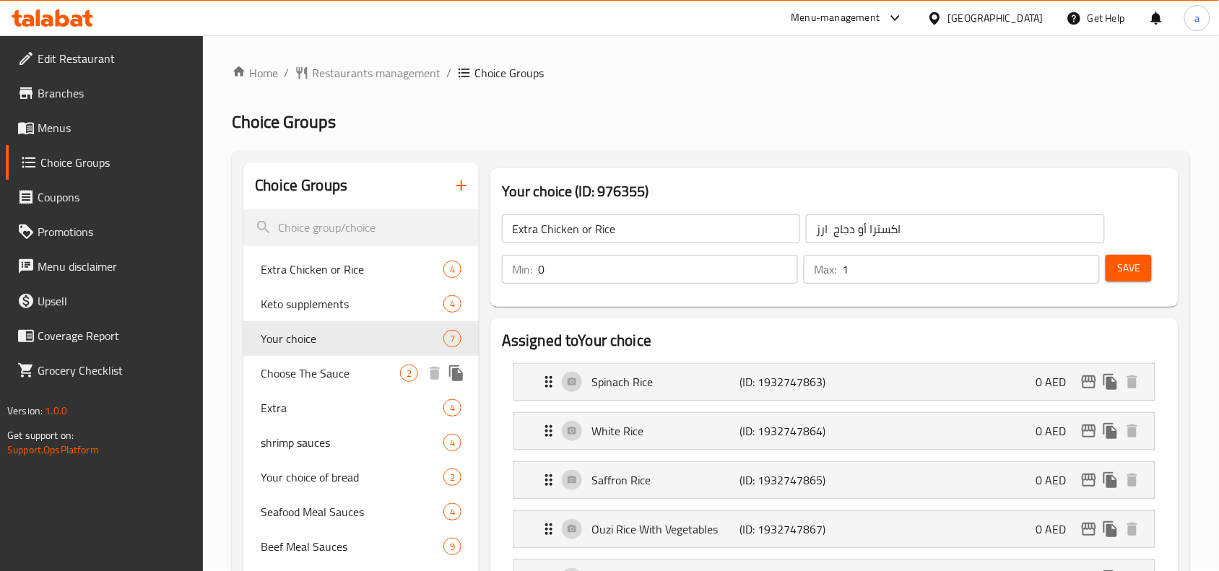
type input "Your choice"
type input "اختيارك"
type input "1"
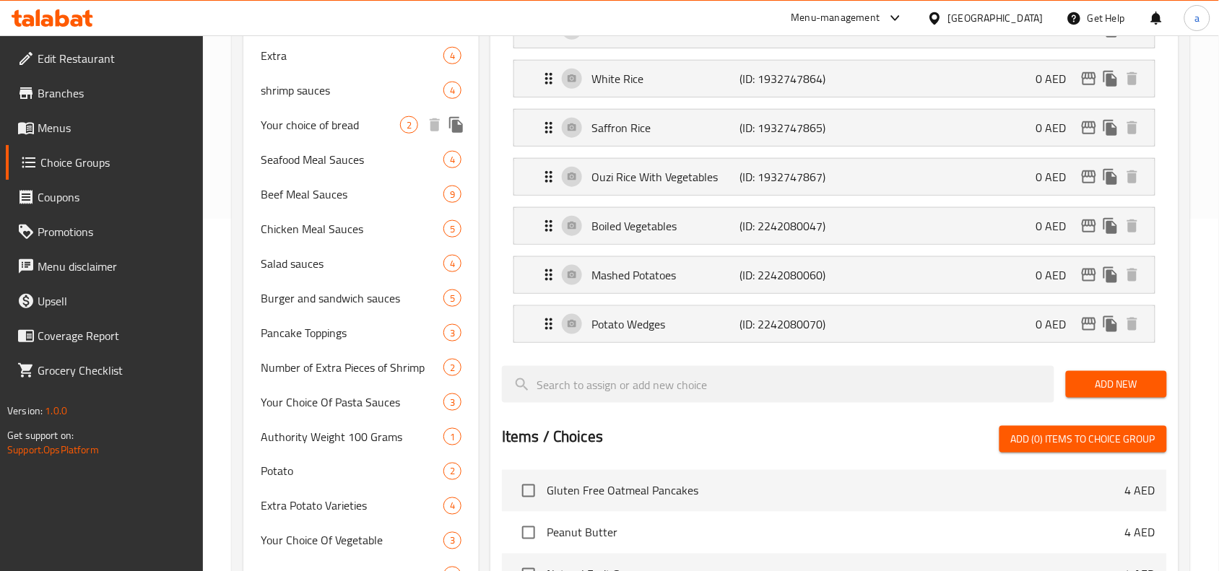
scroll to position [421, 0]
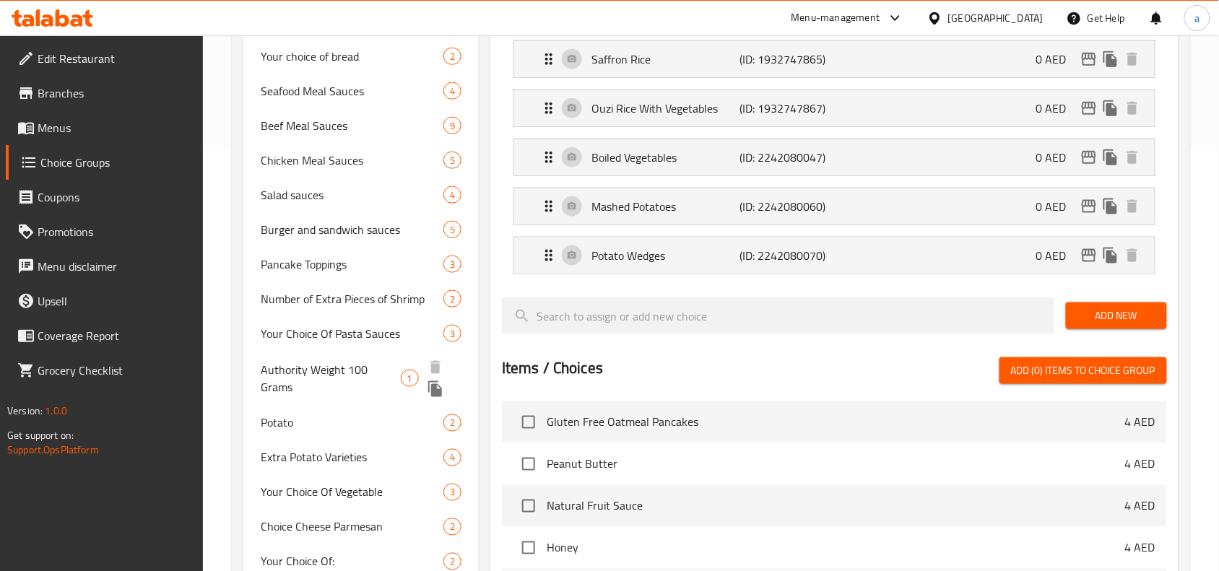
click at [305, 369] on span "Authority Weight 100 Grams" at bounding box center [330, 378] width 139 height 35
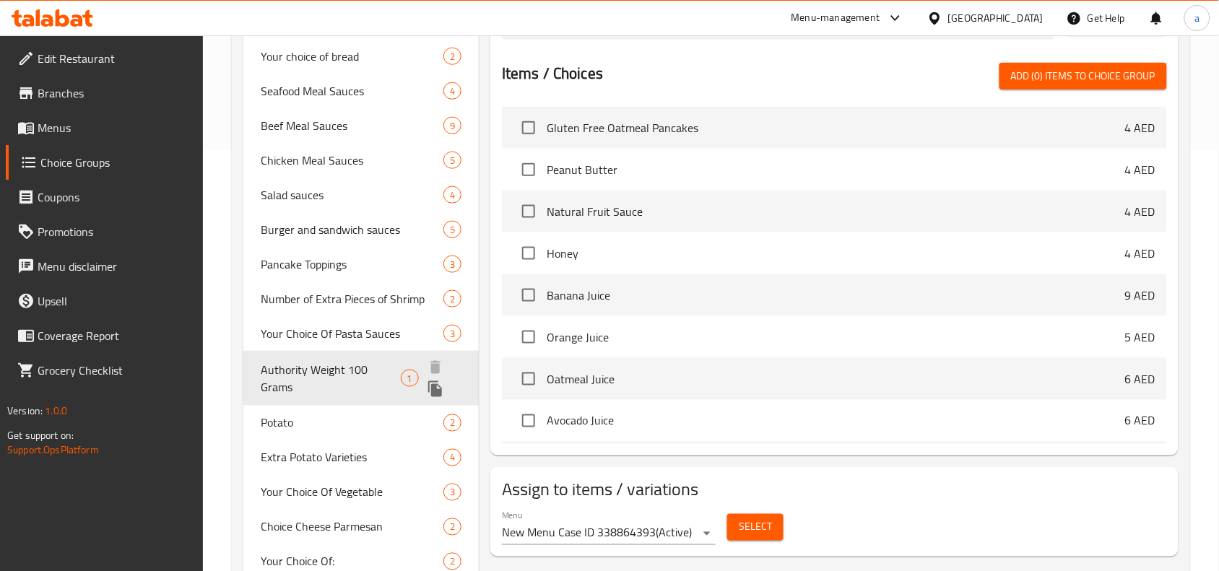
type input "Authority Weight 100 Grams"
type input "وزن السلطة 100 جرام"
type input "0"
type input "4"
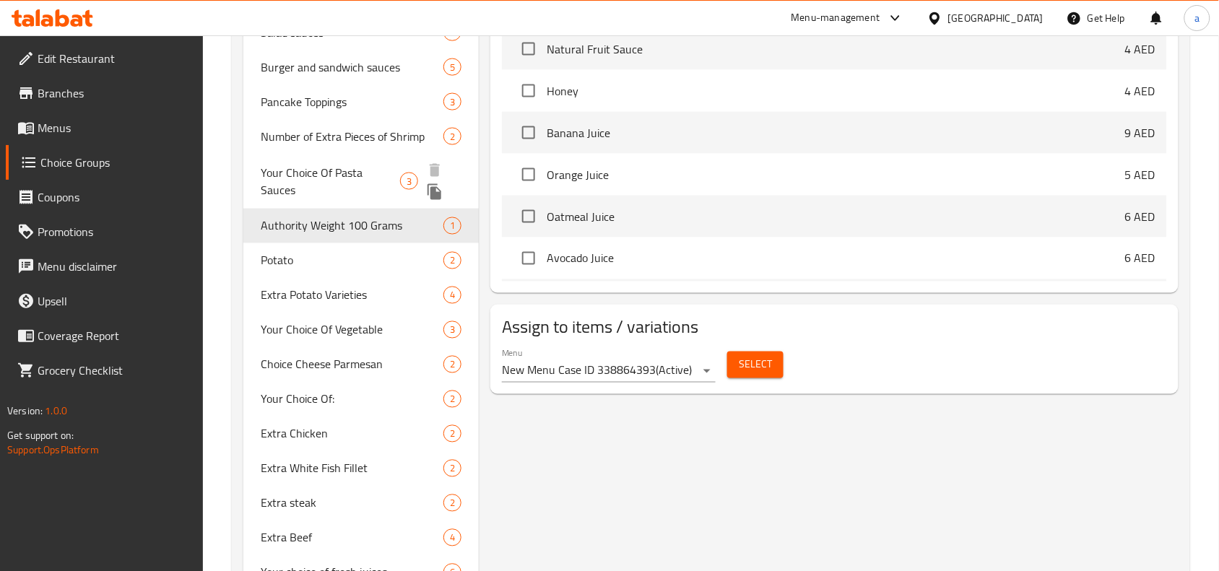
scroll to position [661, 0]
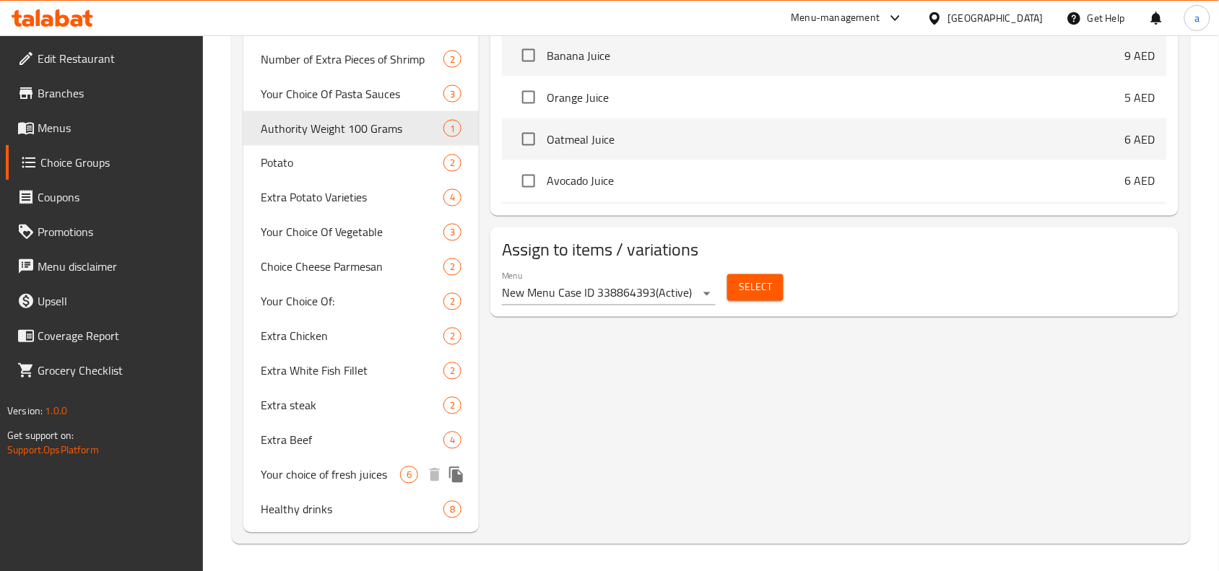
drag, startPoint x: 318, startPoint y: 464, endPoint x: 455, endPoint y: 459, distance: 136.5
click at [318, 466] on span "Your choice of fresh juices" at bounding box center [330, 474] width 139 height 17
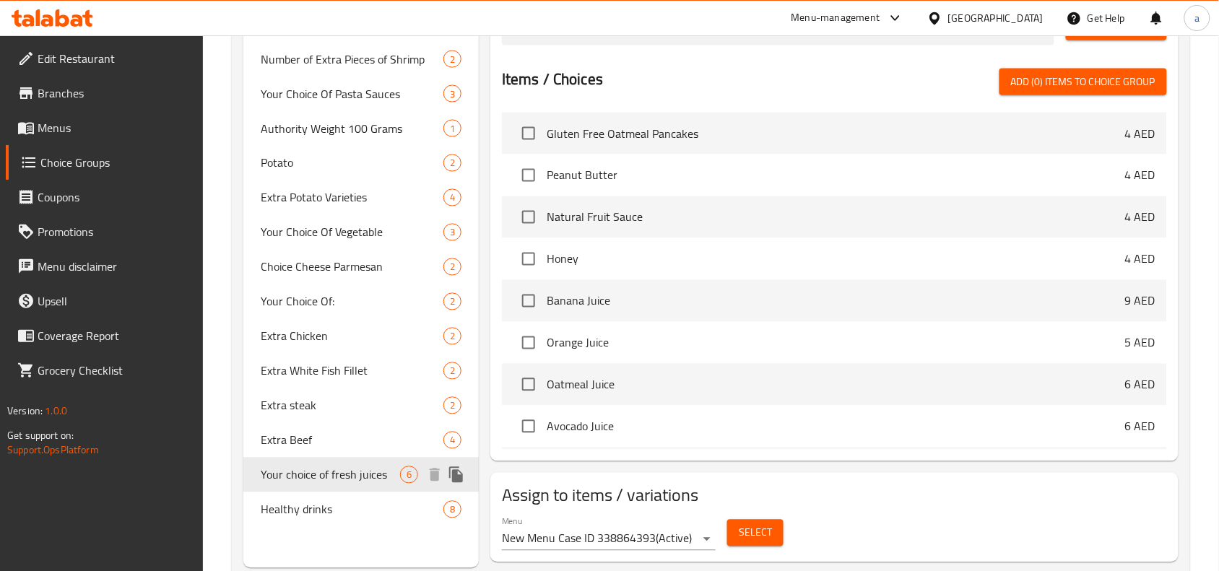
type input "Your choice of fresh juices"
type input "اختيارك من العصائر الطازجة"
type input "5"
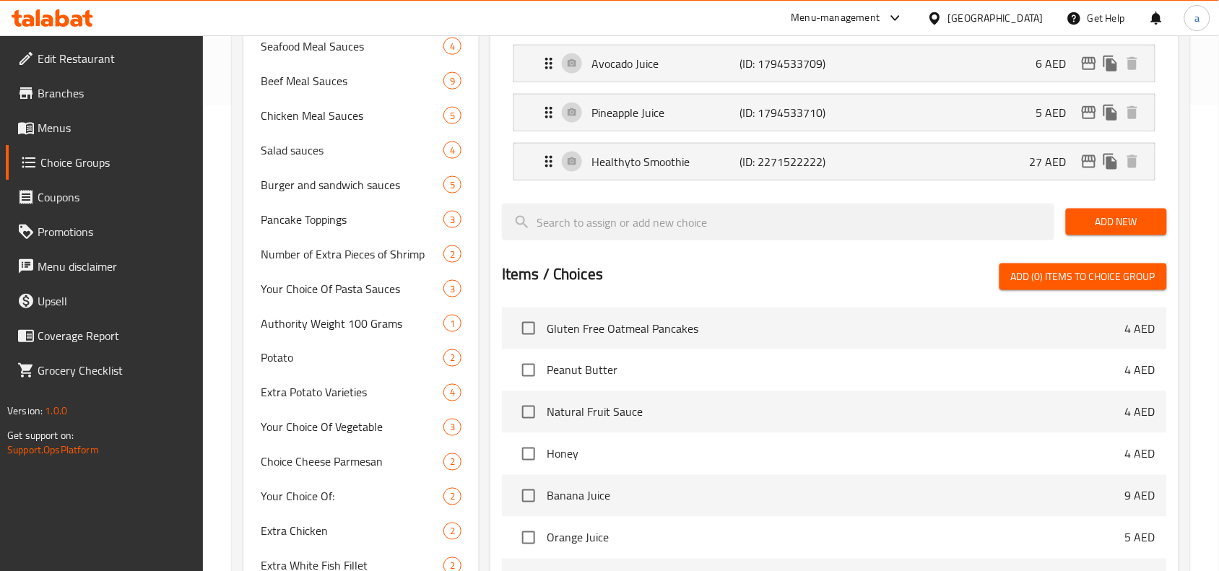
scroll to position [699, 0]
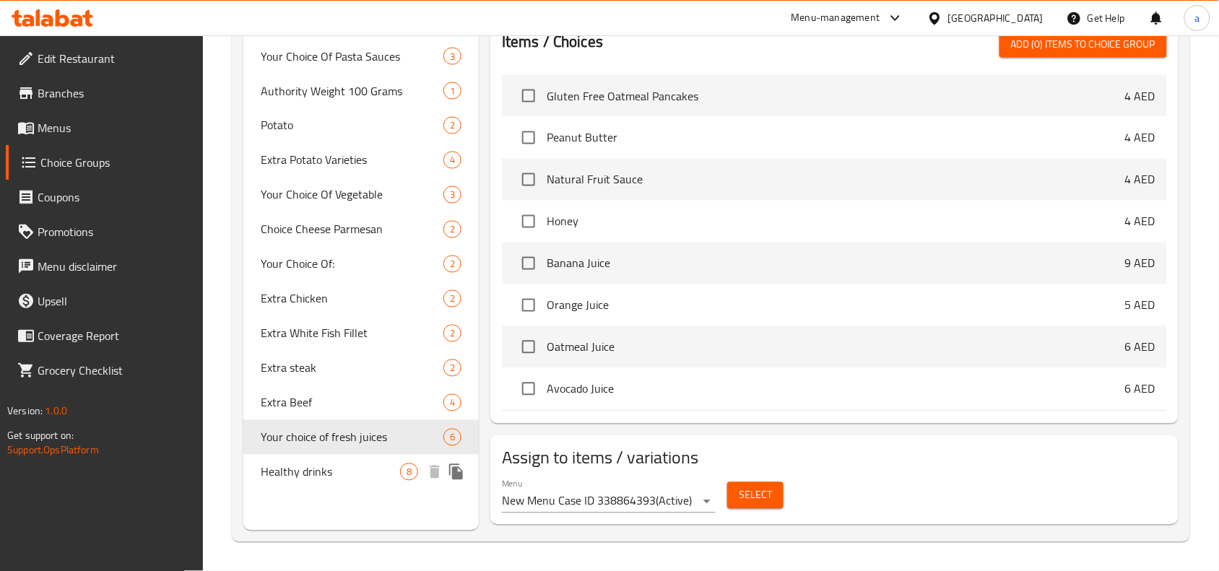
click at [359, 468] on span "Healthy drinks" at bounding box center [330, 471] width 139 height 17
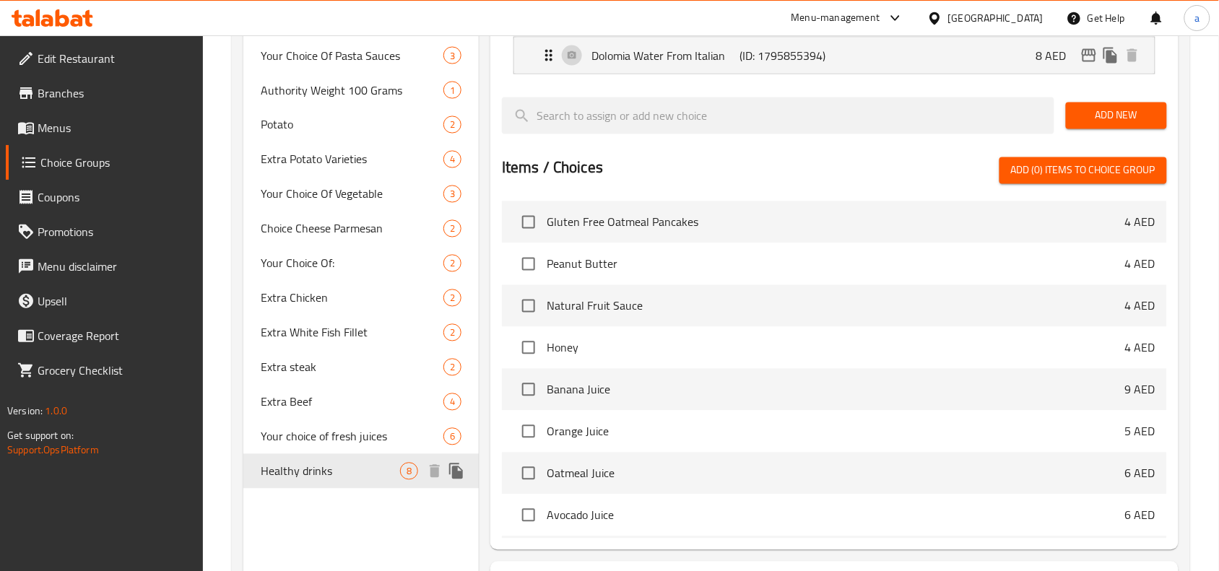
type input "Healthy drinks"
type input "مشروبات صحيه"
type input "8"
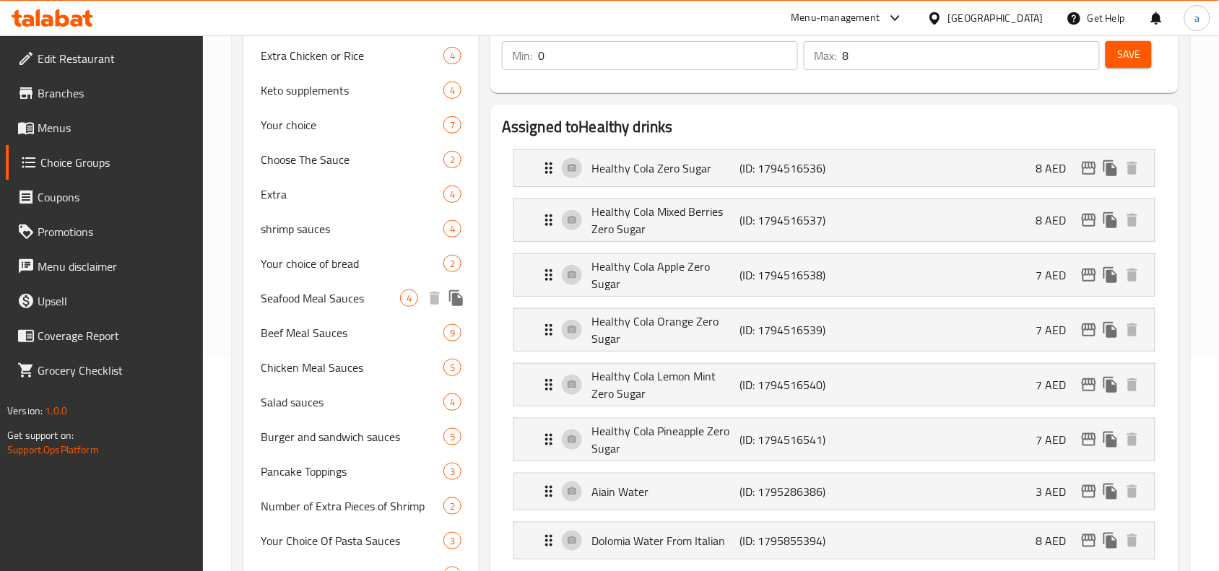
scroll to position [278, 0]
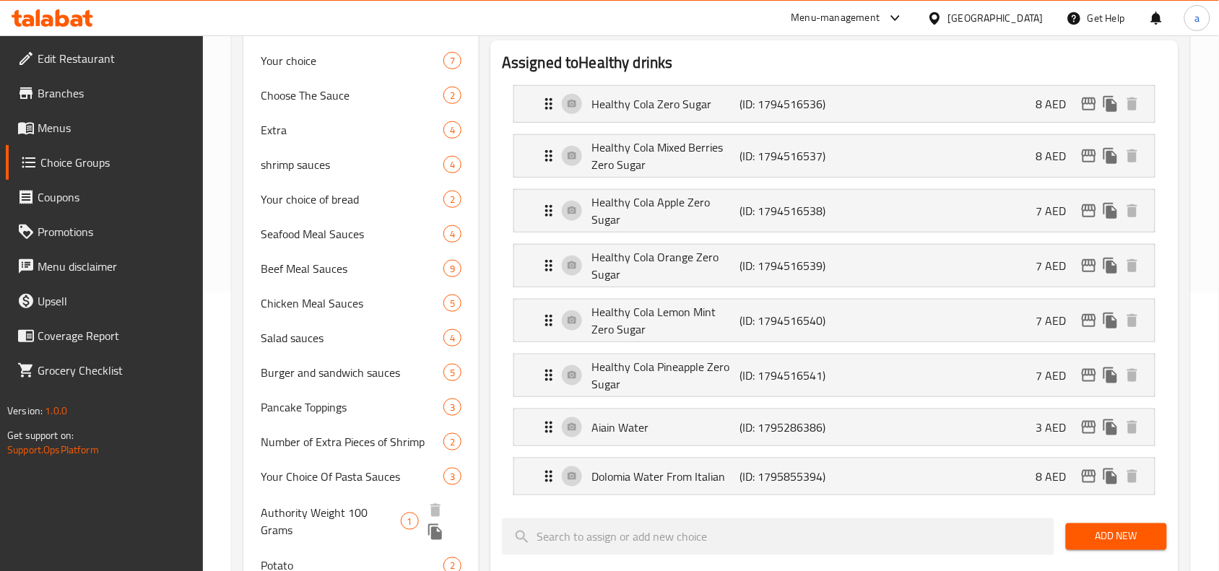
click at [352, 513] on span "Authority Weight 100 Grams" at bounding box center [330, 521] width 139 height 35
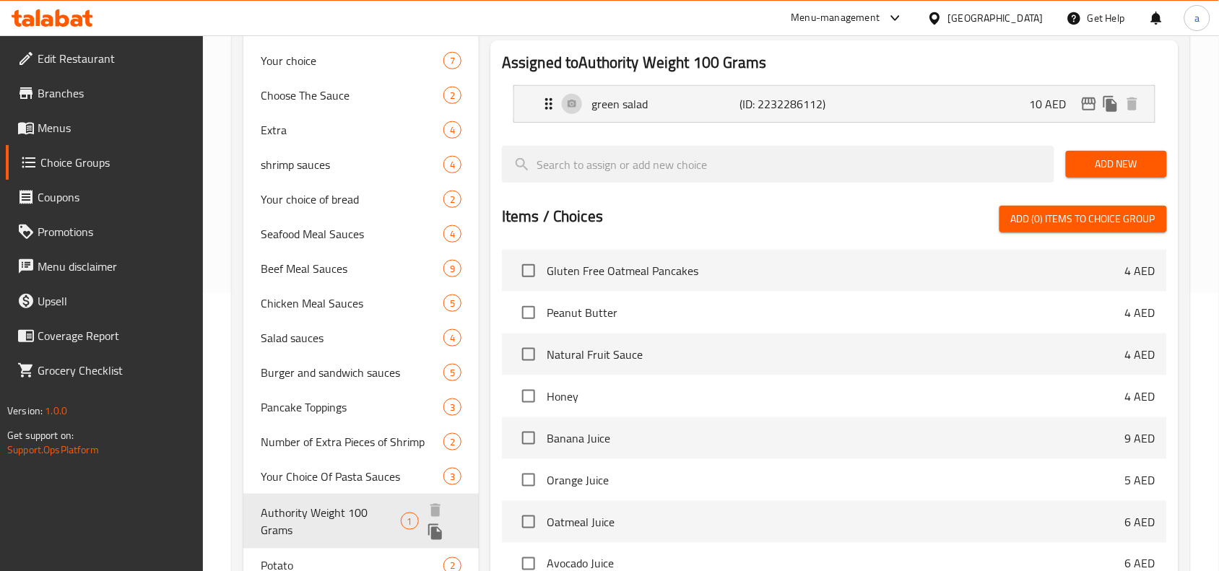
type input "Authority Weight 100 Grams"
type input "وزن السلطة 100 جرام"
type input "4"
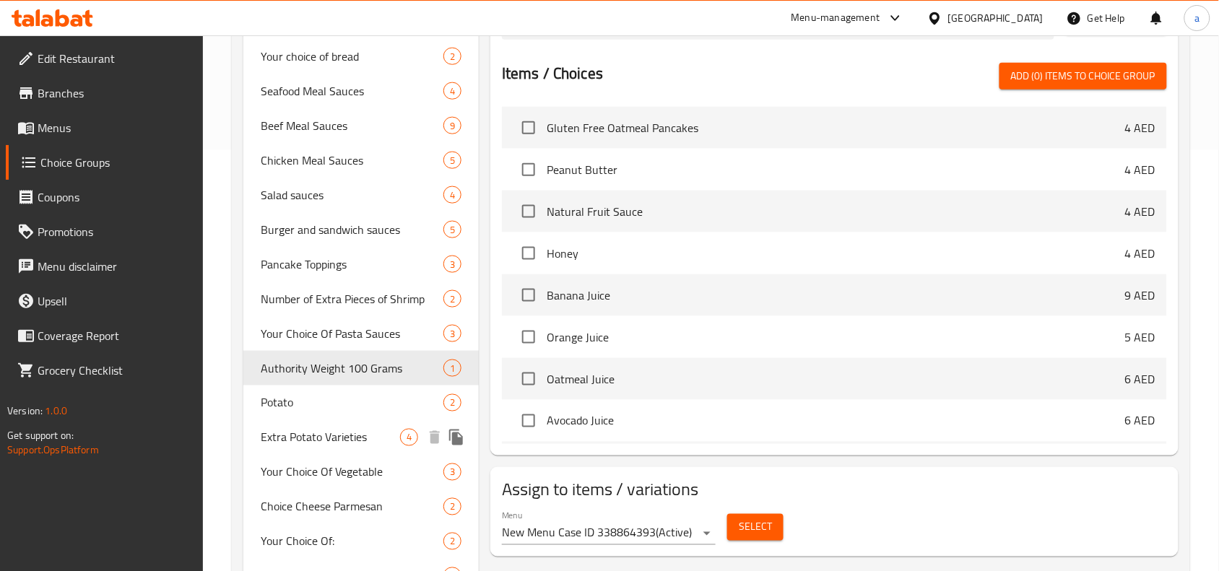
scroll to position [0, 0]
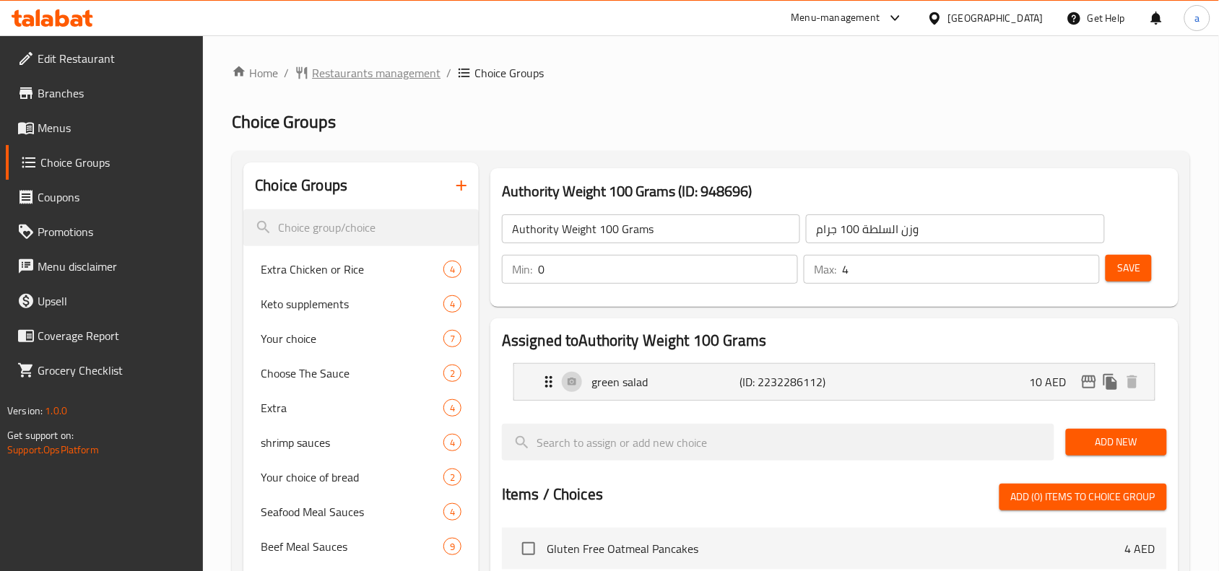
click at [373, 64] on span "Restaurants management" at bounding box center [376, 72] width 129 height 17
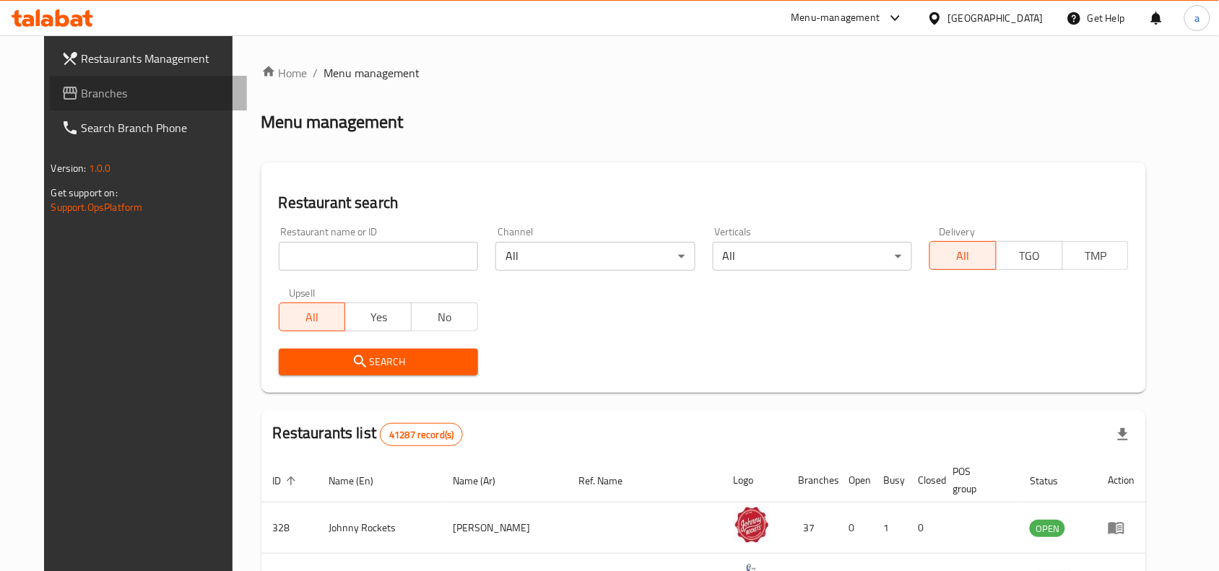
click at [136, 100] on span "Branches" at bounding box center [159, 92] width 154 height 17
